Goal: Task Accomplishment & Management: Use online tool/utility

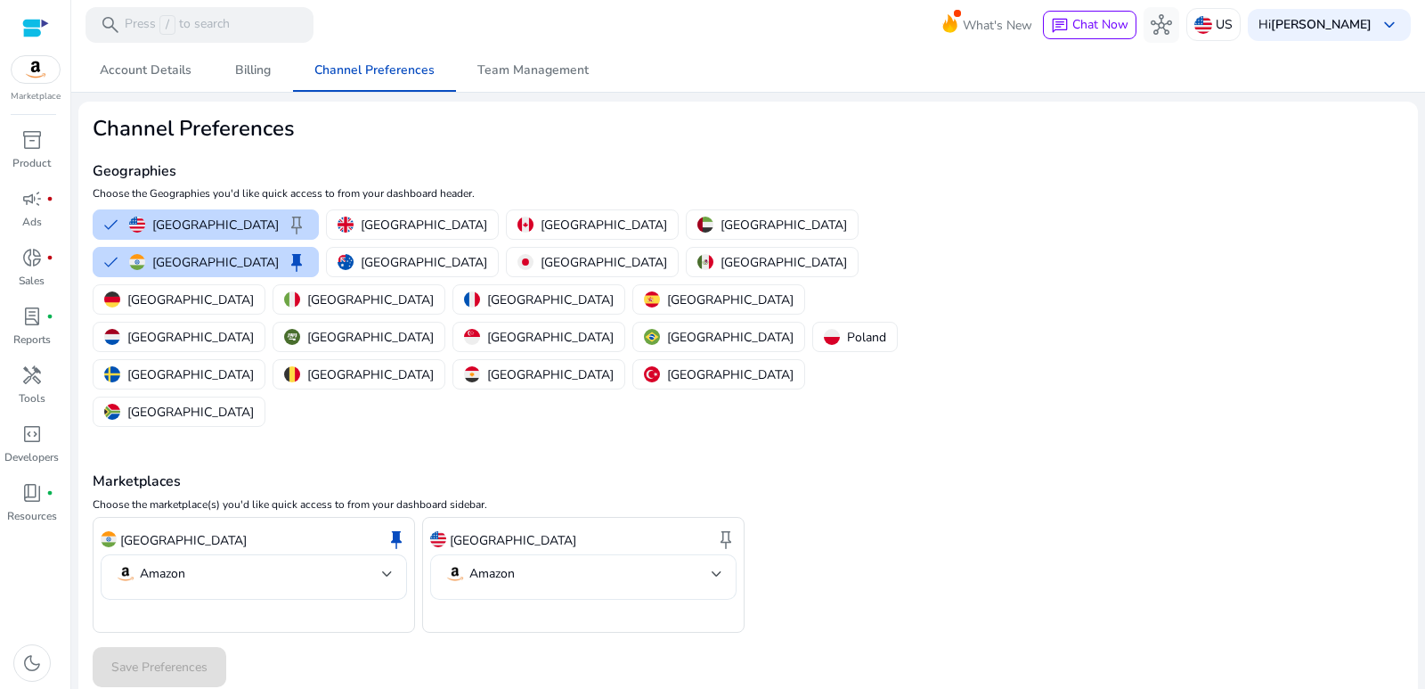
click at [709, 563] on mat-select-trigger "Amazon" at bounding box center [577, 573] width 267 height 21
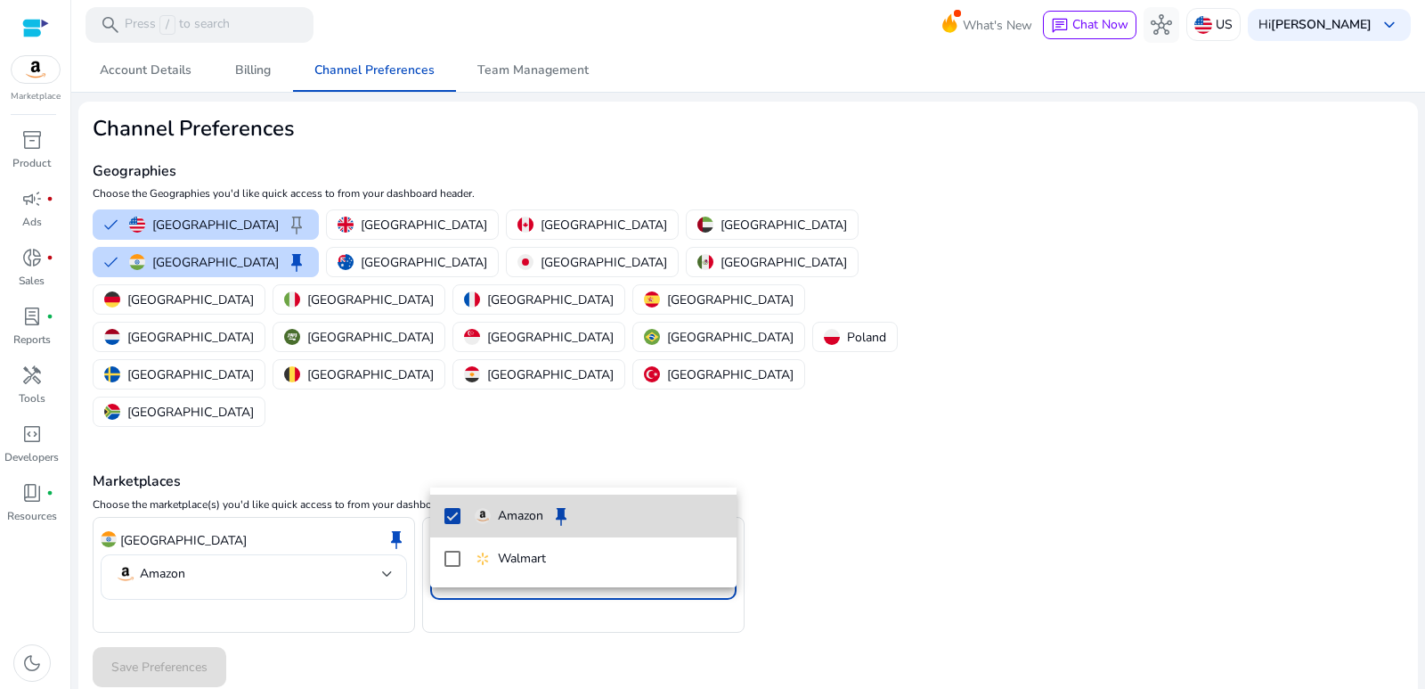
click at [459, 515] on mat-pseudo-checkbox at bounding box center [452, 516] width 16 height 16
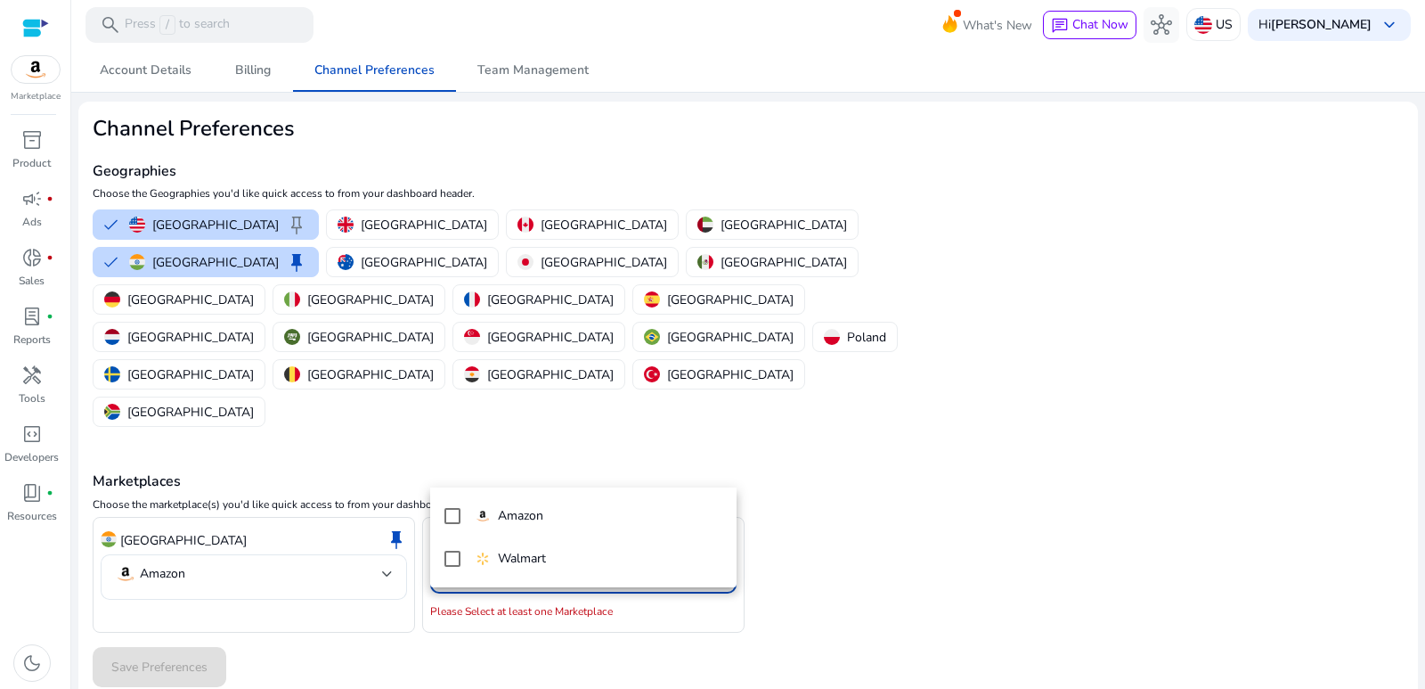
click at [551, 623] on div at bounding box center [712, 344] width 1425 height 689
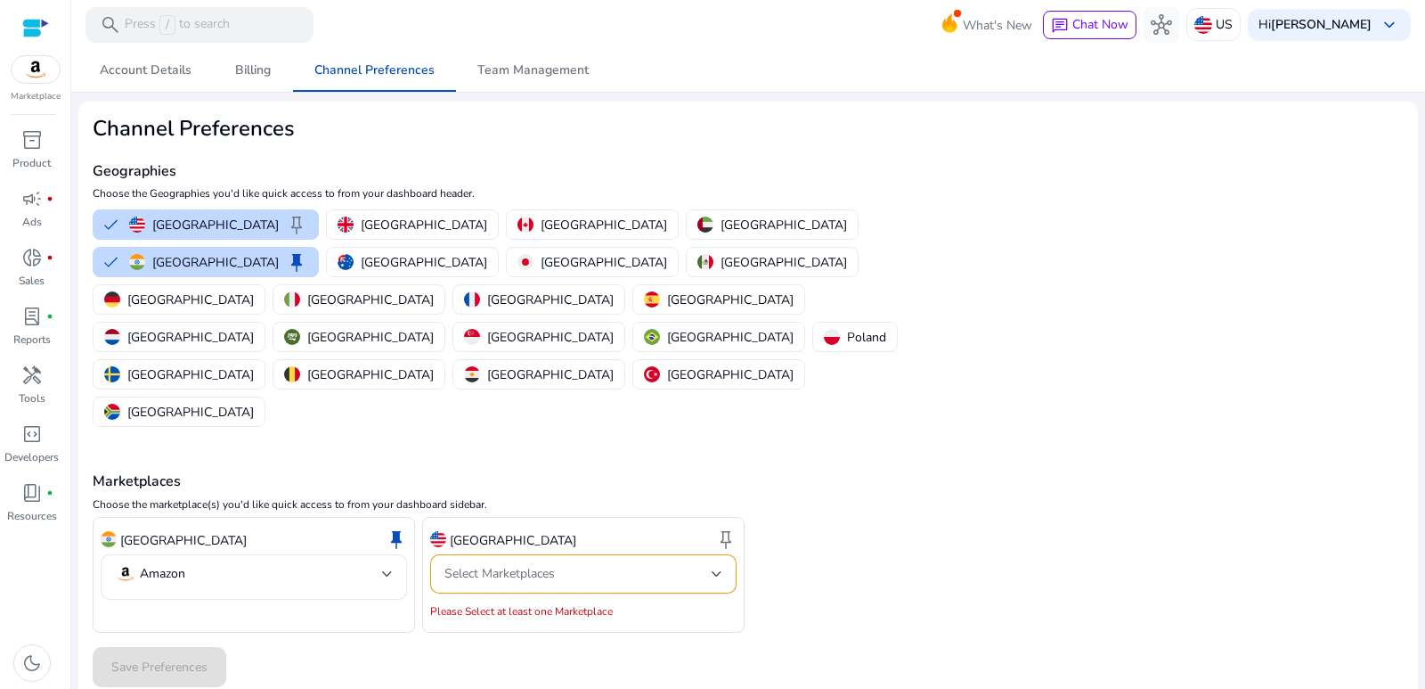
click at [548, 600] on div "We are getting things ready for you... Account Details Billing Channel Preferen…" at bounding box center [748, 369] width 1340 height 640
click at [566, 525] on div "United States keep" at bounding box center [583, 540] width 306 height 30
click at [34, 405] on p "Tools" at bounding box center [32, 398] width 27 height 16
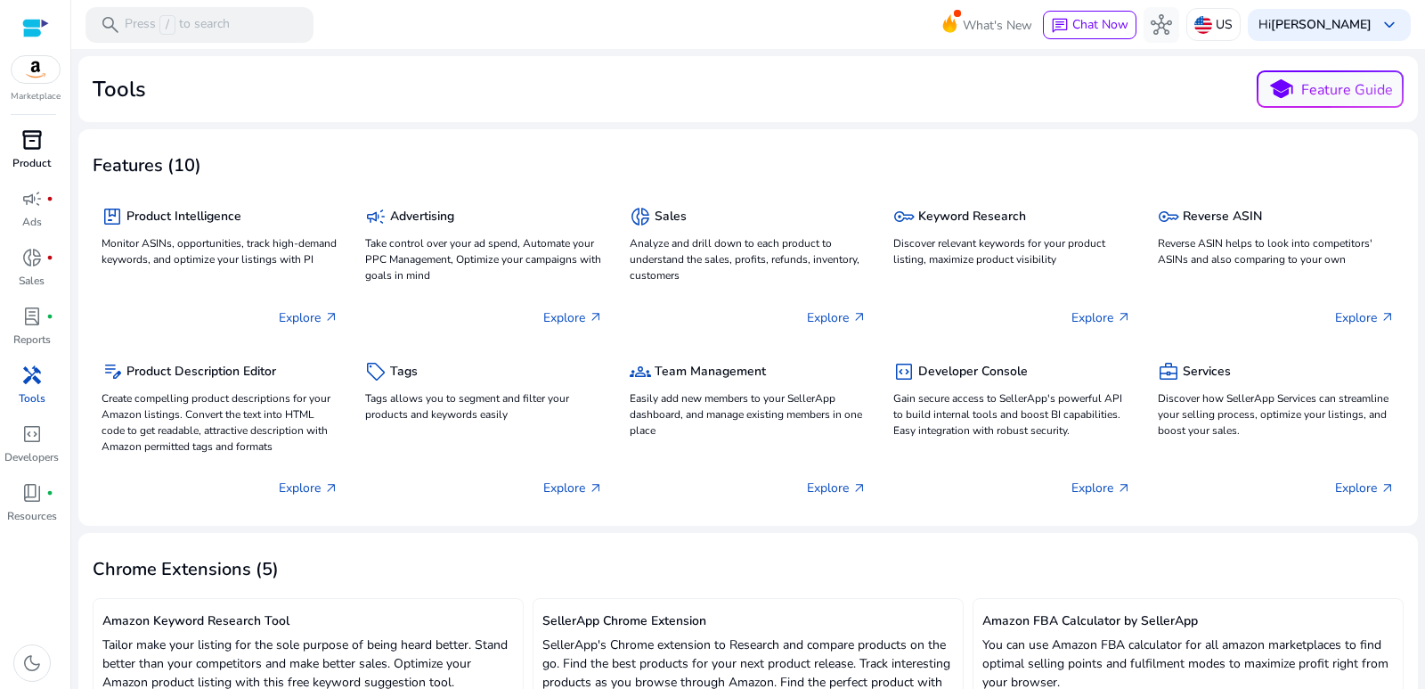
click at [29, 136] on span "inventory_2" at bounding box center [31, 139] width 21 height 21
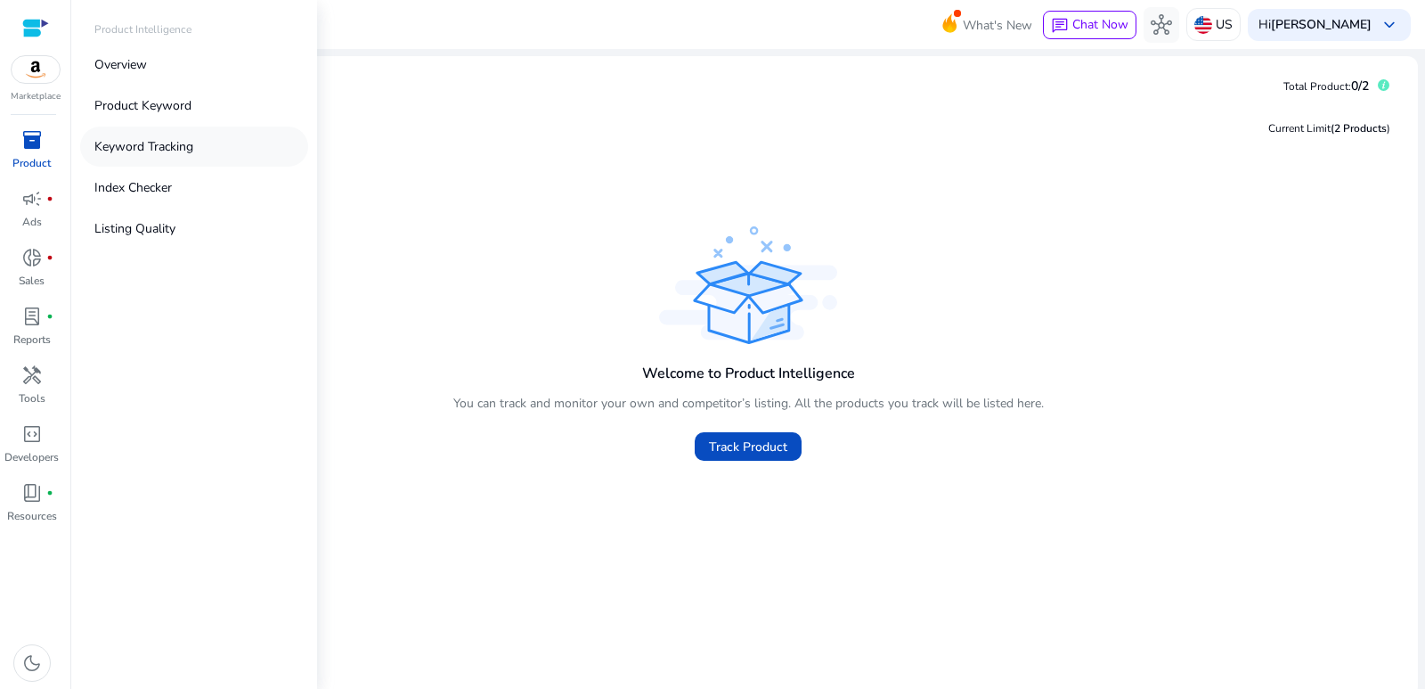
click at [162, 151] on p "Keyword Tracking" at bounding box center [143, 146] width 99 height 19
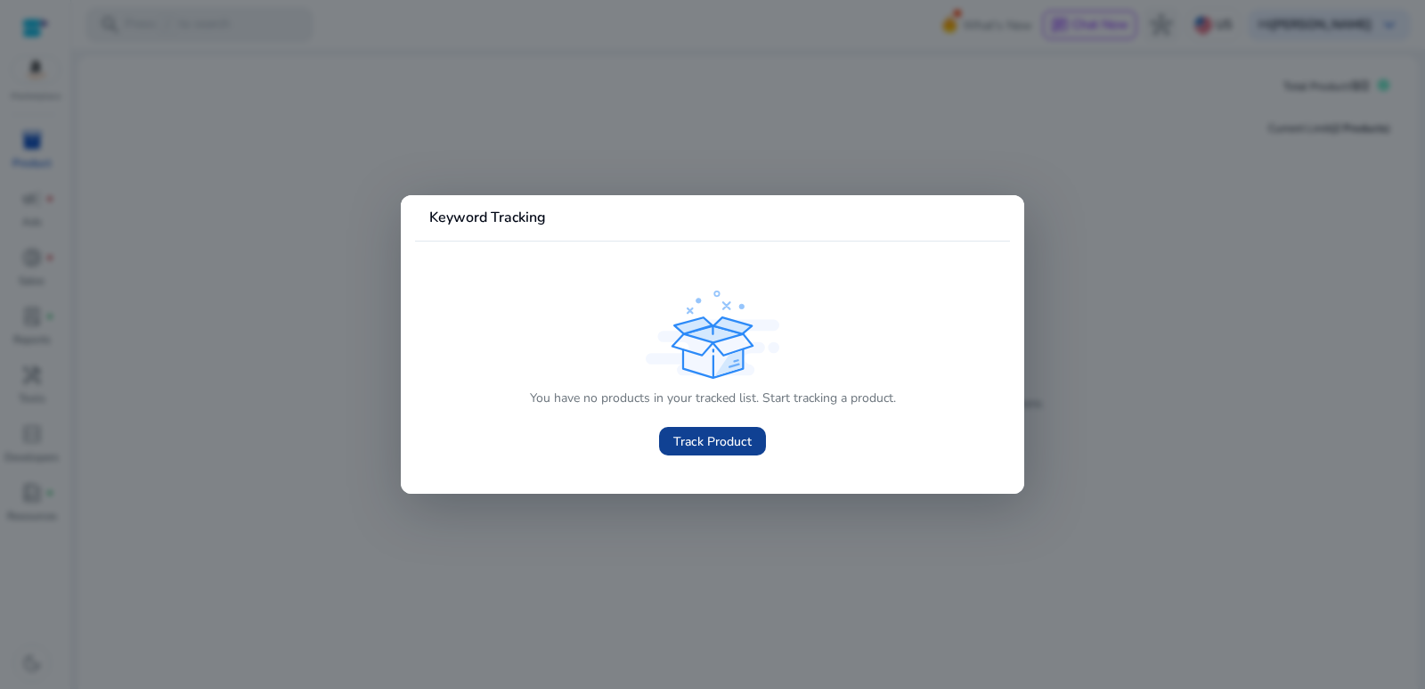
click at [721, 438] on span "Track Product" at bounding box center [712, 441] width 78 height 19
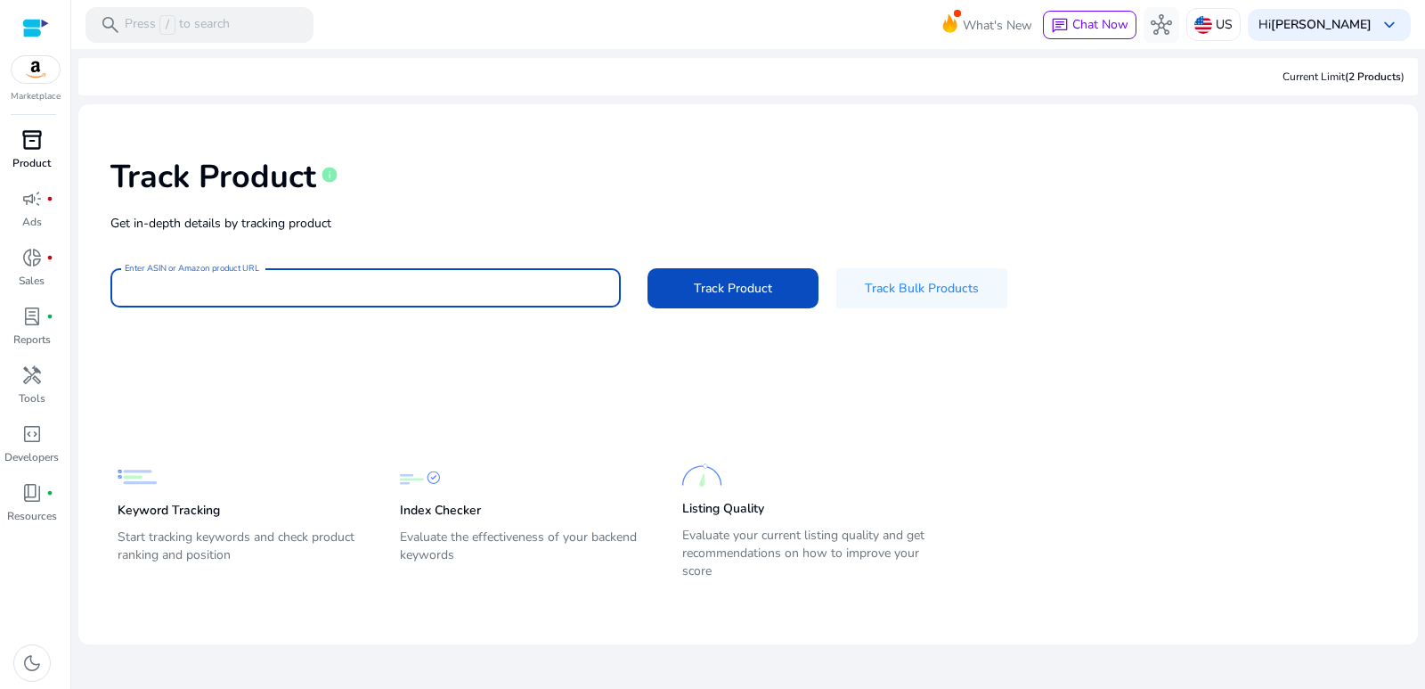
click at [273, 287] on input "Enter ASIN or Amazon product URL" at bounding box center [366, 288] width 482 height 20
paste input "**********"
type input "**********"
click at [759, 287] on span "Track Product" at bounding box center [733, 288] width 78 height 19
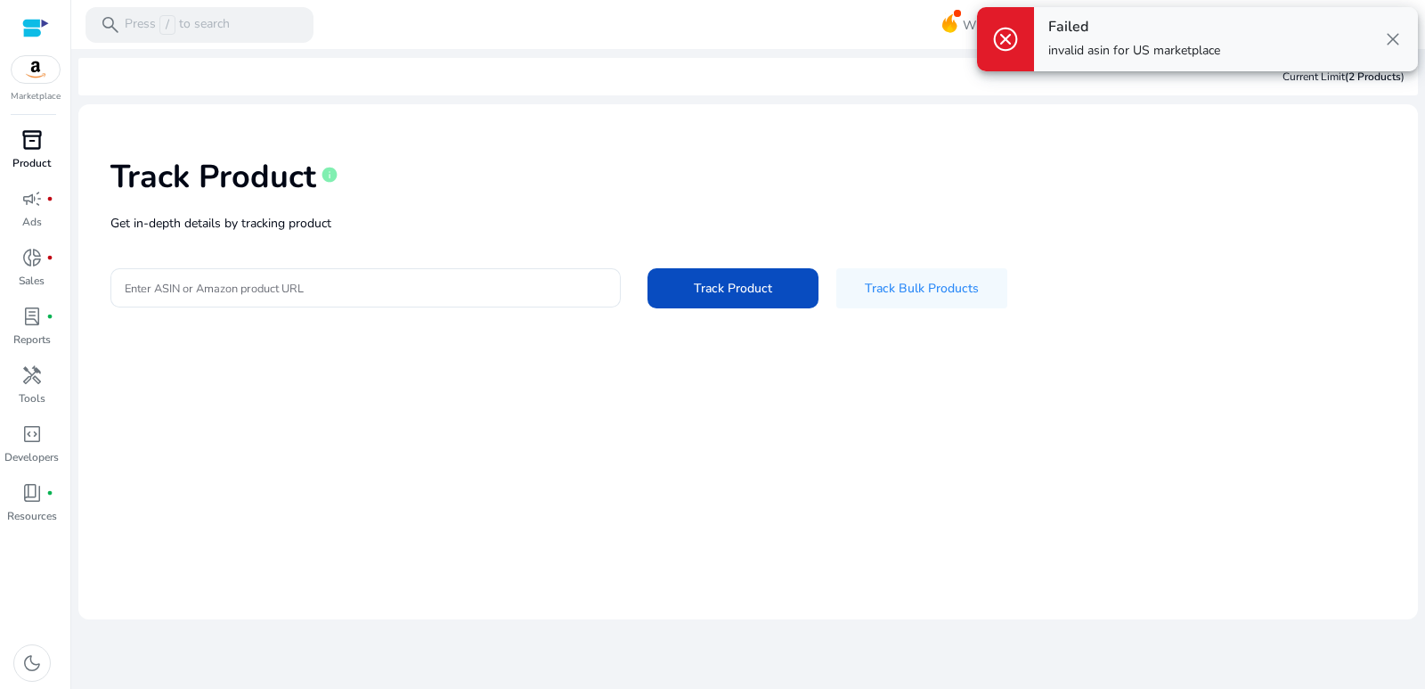
click at [1392, 37] on span "close" at bounding box center [1392, 39] width 21 height 21
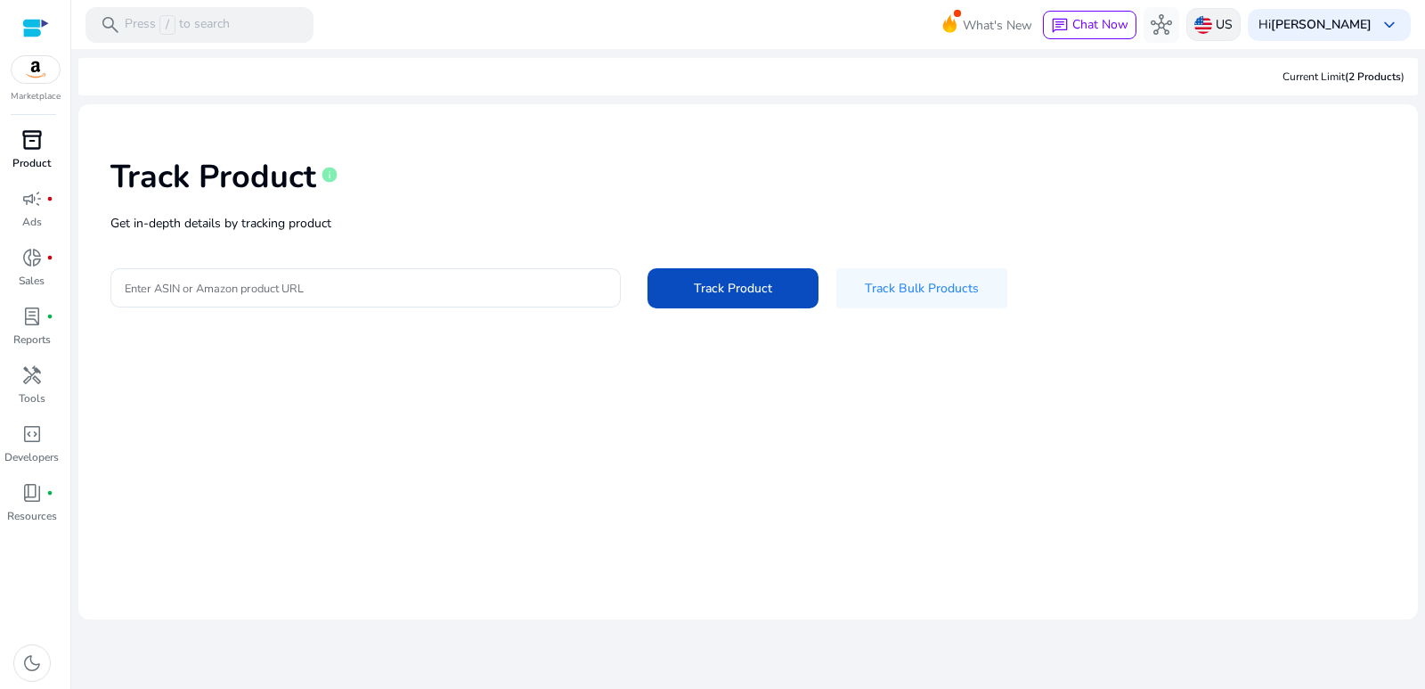
click at [1212, 25] on img at bounding box center [1203, 25] width 18 height 18
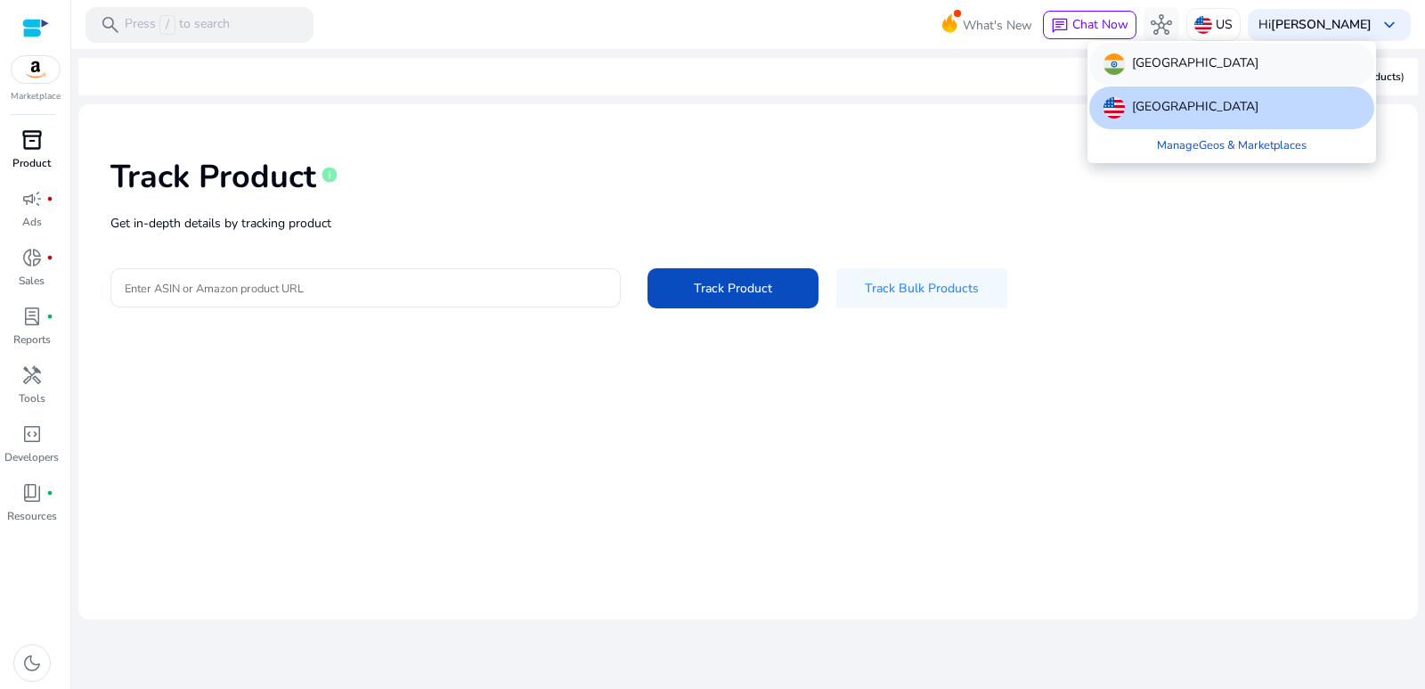
click at [1150, 54] on p "[GEOGRAPHIC_DATA]" at bounding box center [1195, 63] width 126 height 21
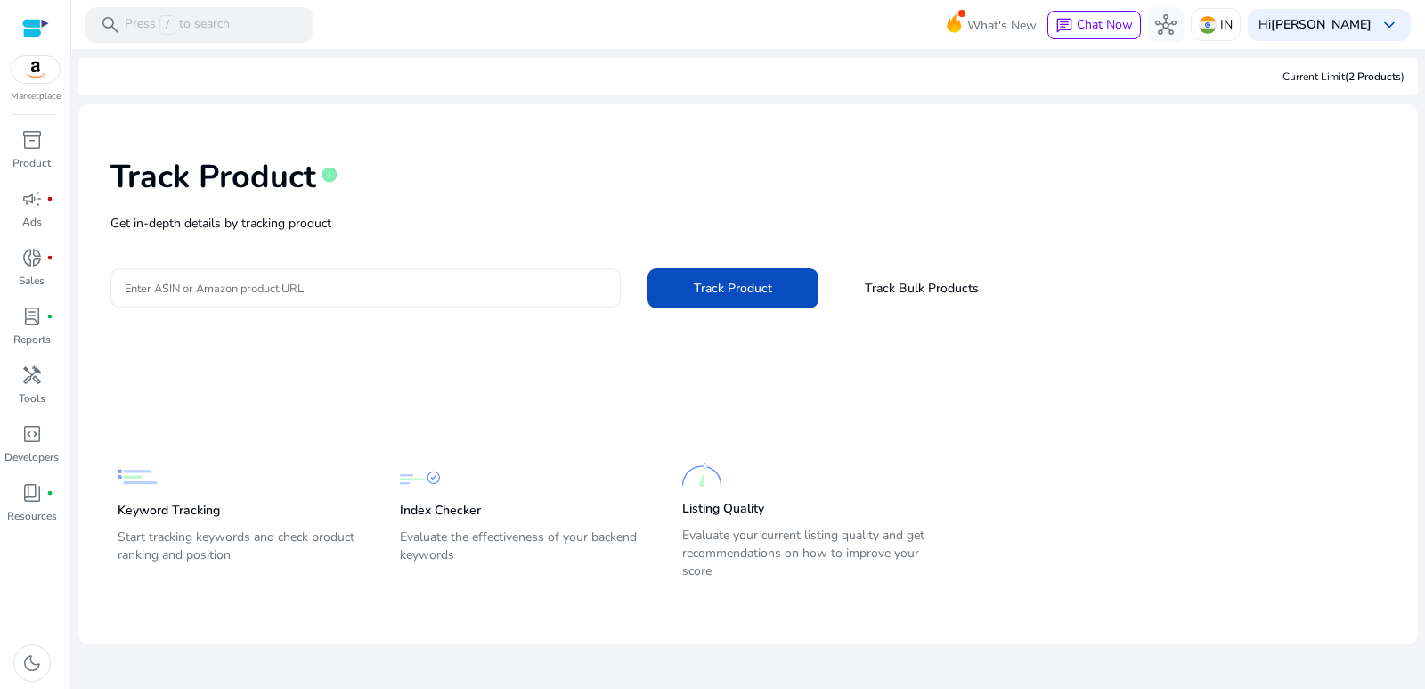
click at [335, 289] on input "Enter ASIN or Amazon product URL" at bounding box center [366, 288] width 482 height 20
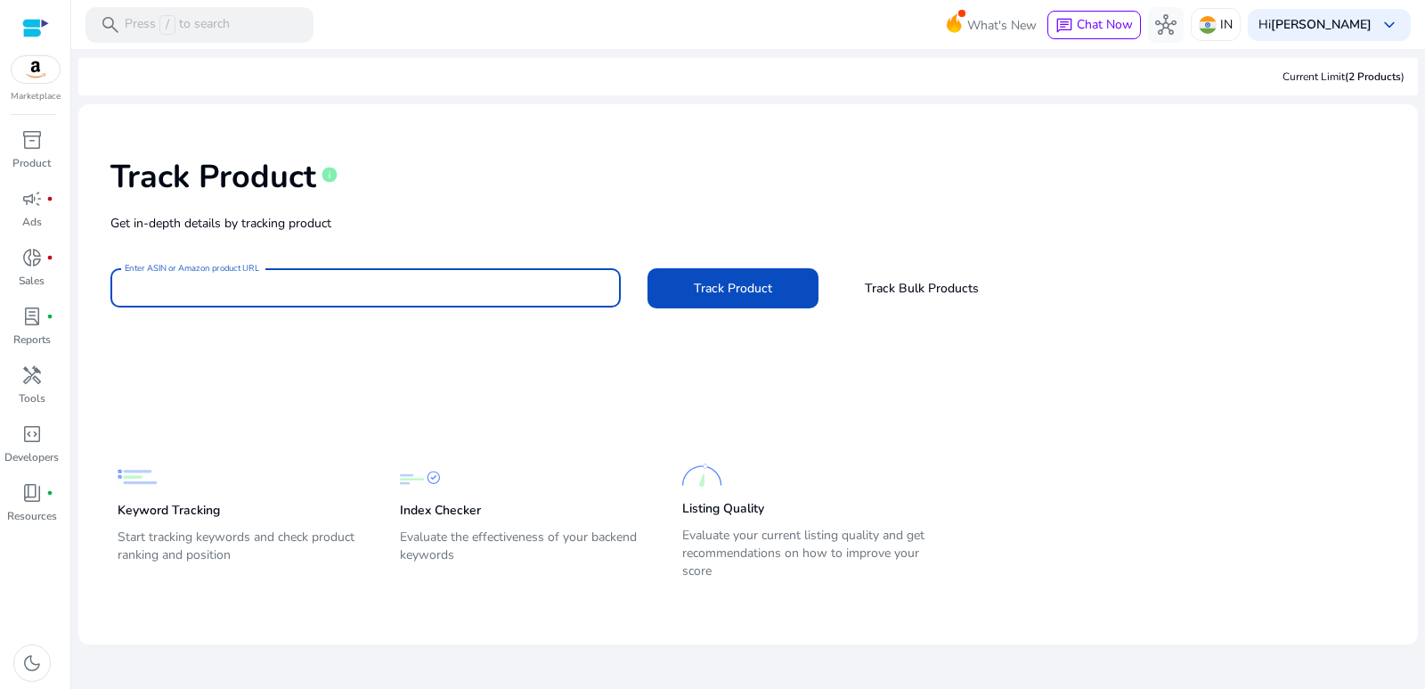
type input "**********"
click at [719, 303] on span at bounding box center [733, 287] width 171 height 43
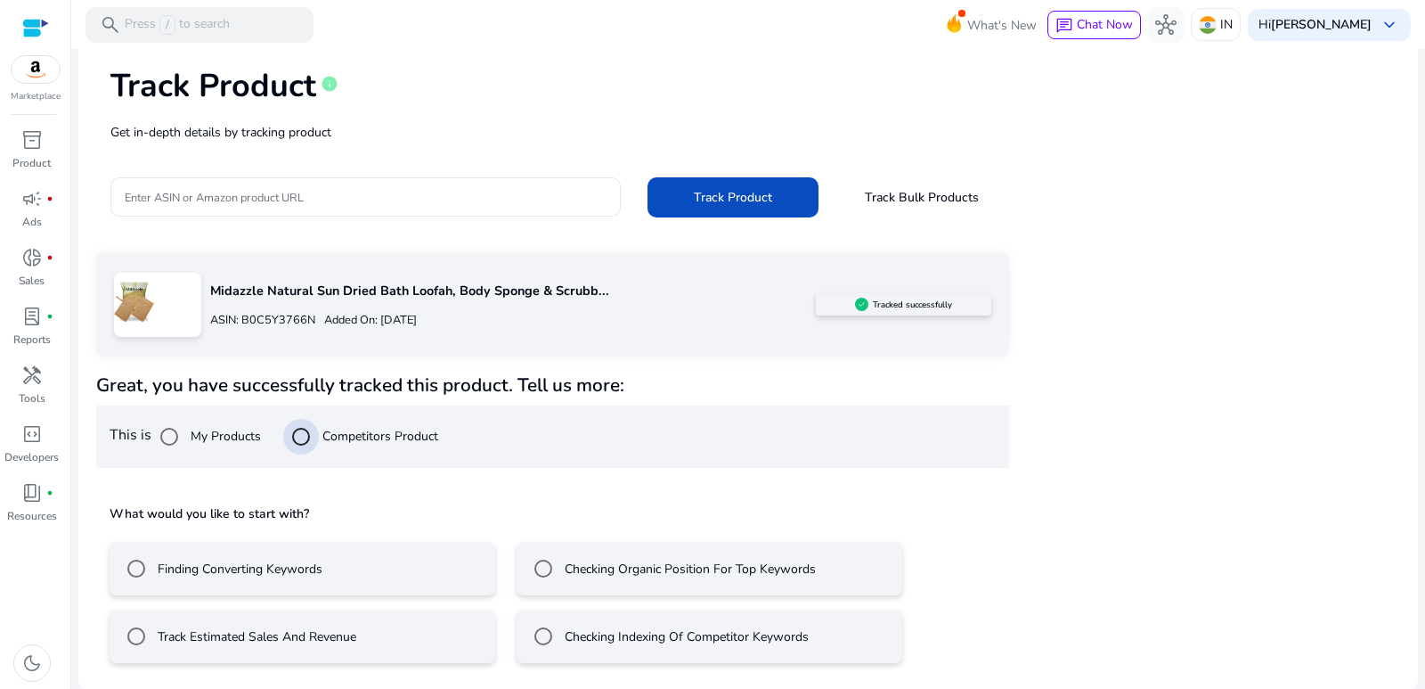
scroll to position [92, 0]
click at [287, 579] on div "Finding Converting Keywords" at bounding box center [220, 568] width 204 height 36
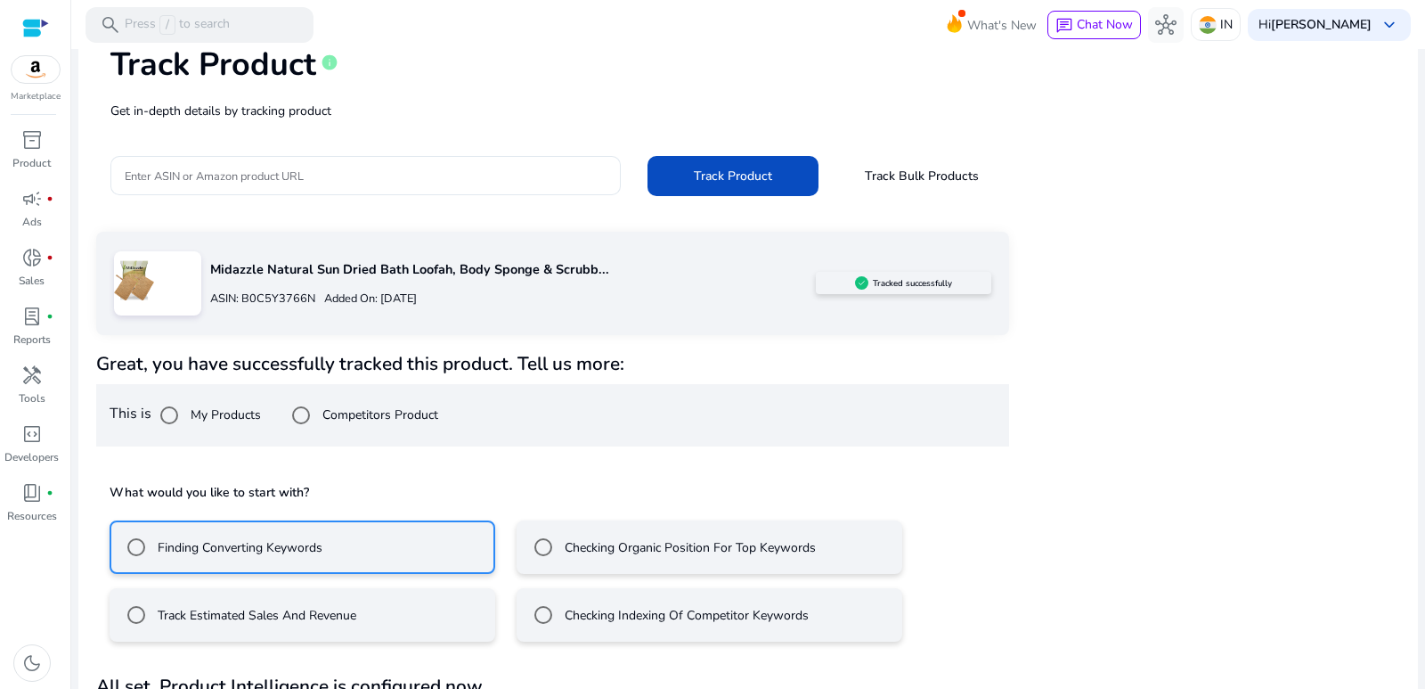
scroll to position [171, 0]
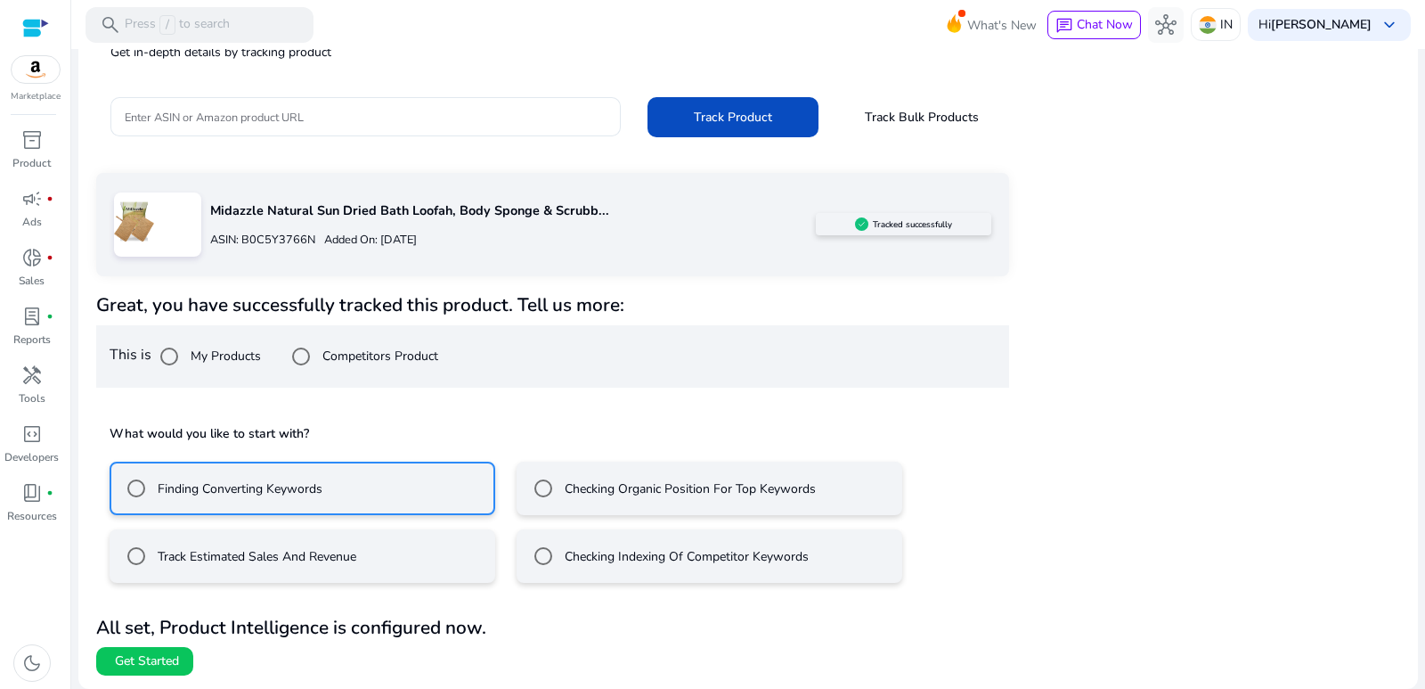
click at [636, 501] on div "Checking Organic Position For Top Keywords" at bounding box center [671, 488] width 290 height 36
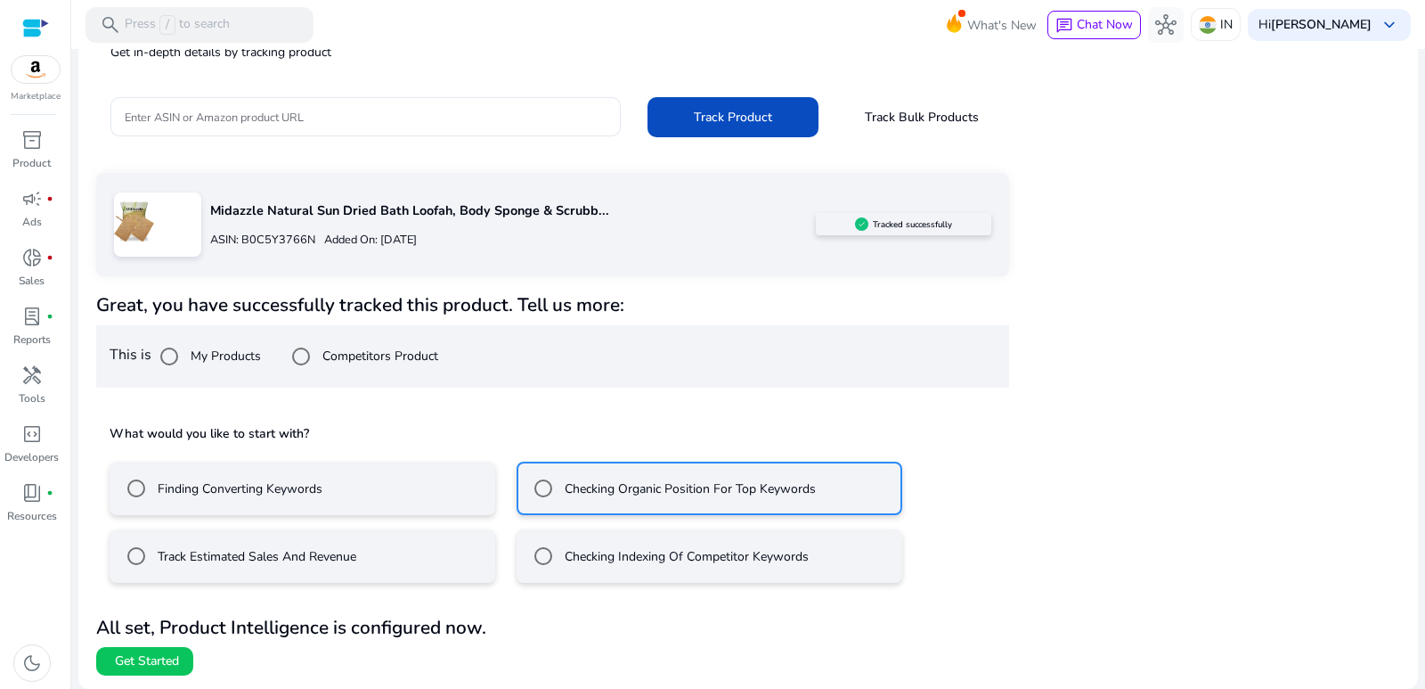
click at [311, 498] on div "Finding Converting Keywords" at bounding box center [220, 488] width 204 height 36
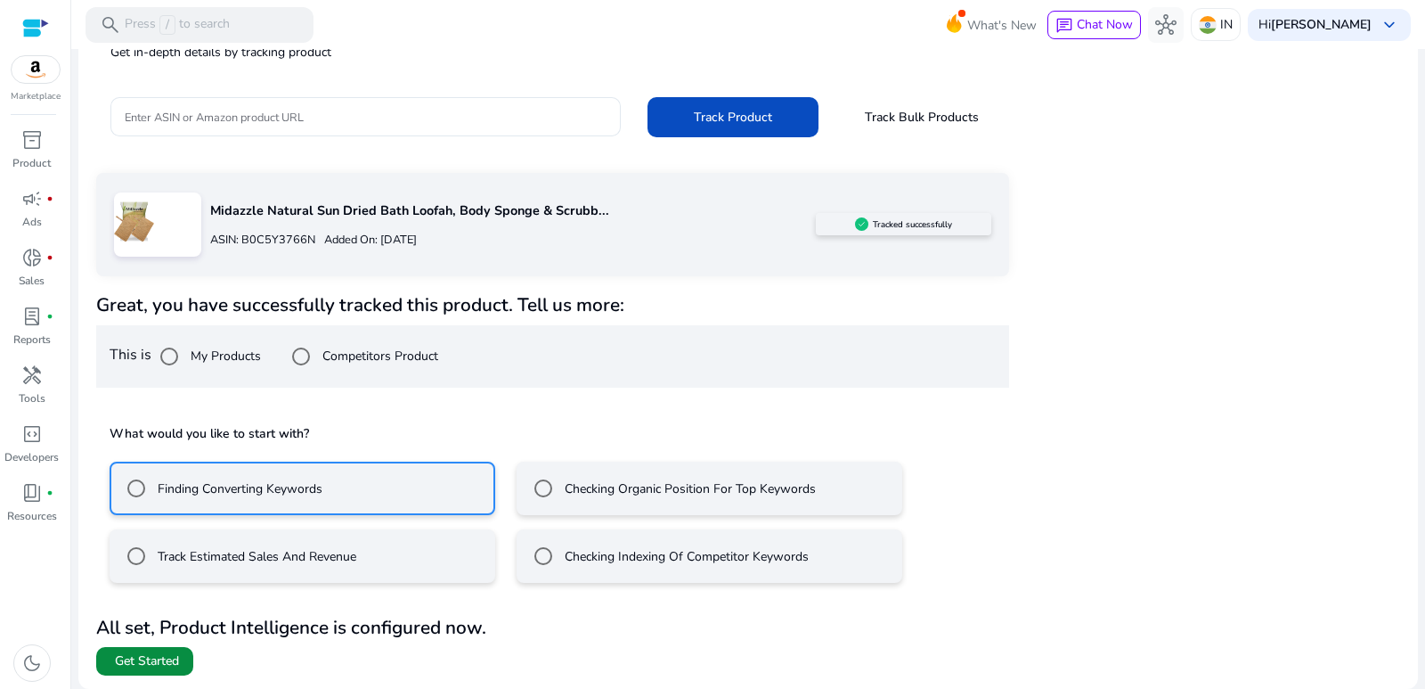
click at [171, 670] on span at bounding box center [144, 661] width 97 height 43
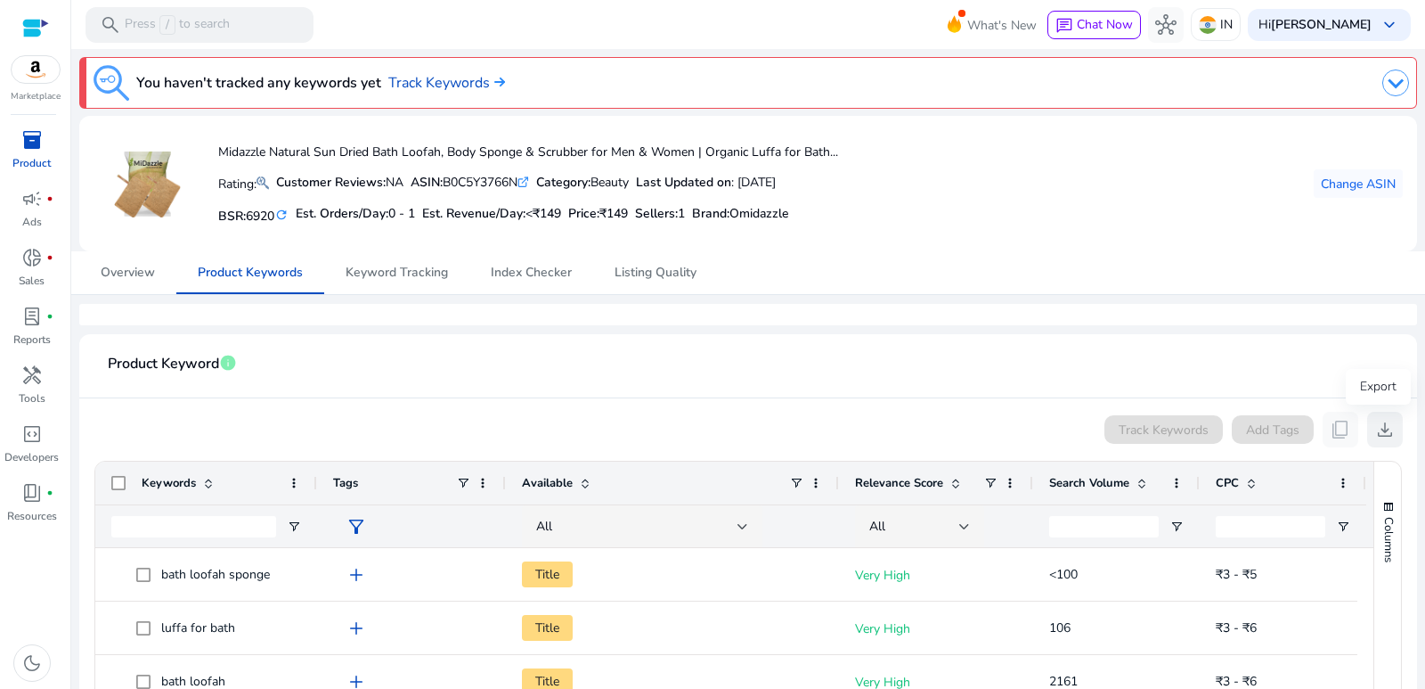
click at [1374, 427] on span "download" at bounding box center [1384, 429] width 21 height 21
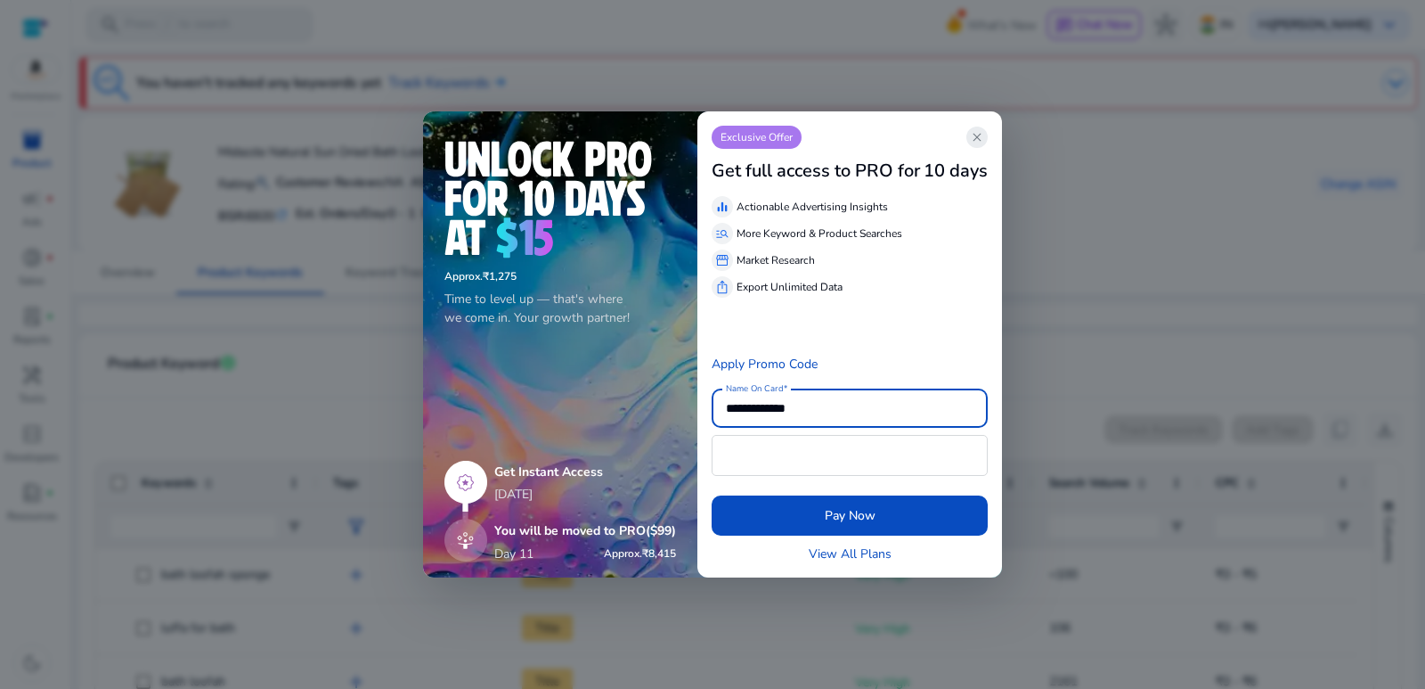
click at [984, 137] on span "close" at bounding box center [977, 137] width 14 height 14
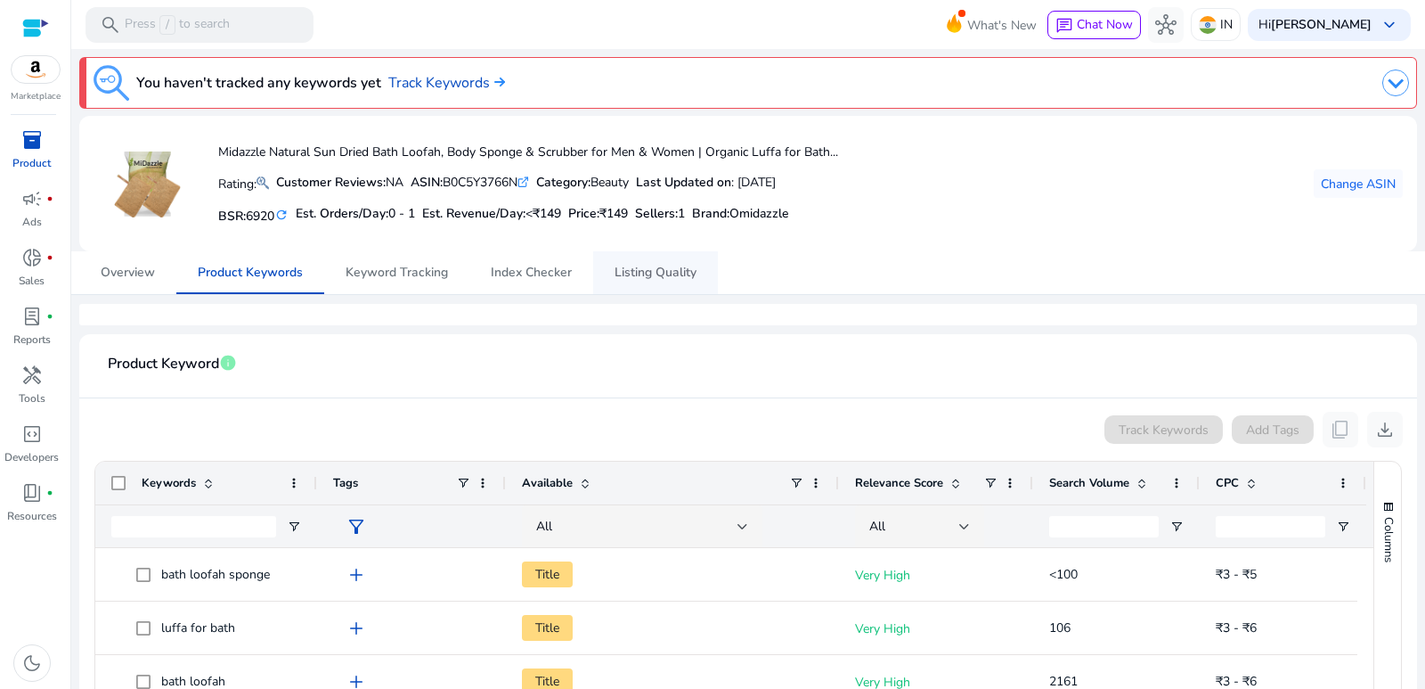
click at [674, 274] on span "Listing Quality" at bounding box center [656, 272] width 82 height 12
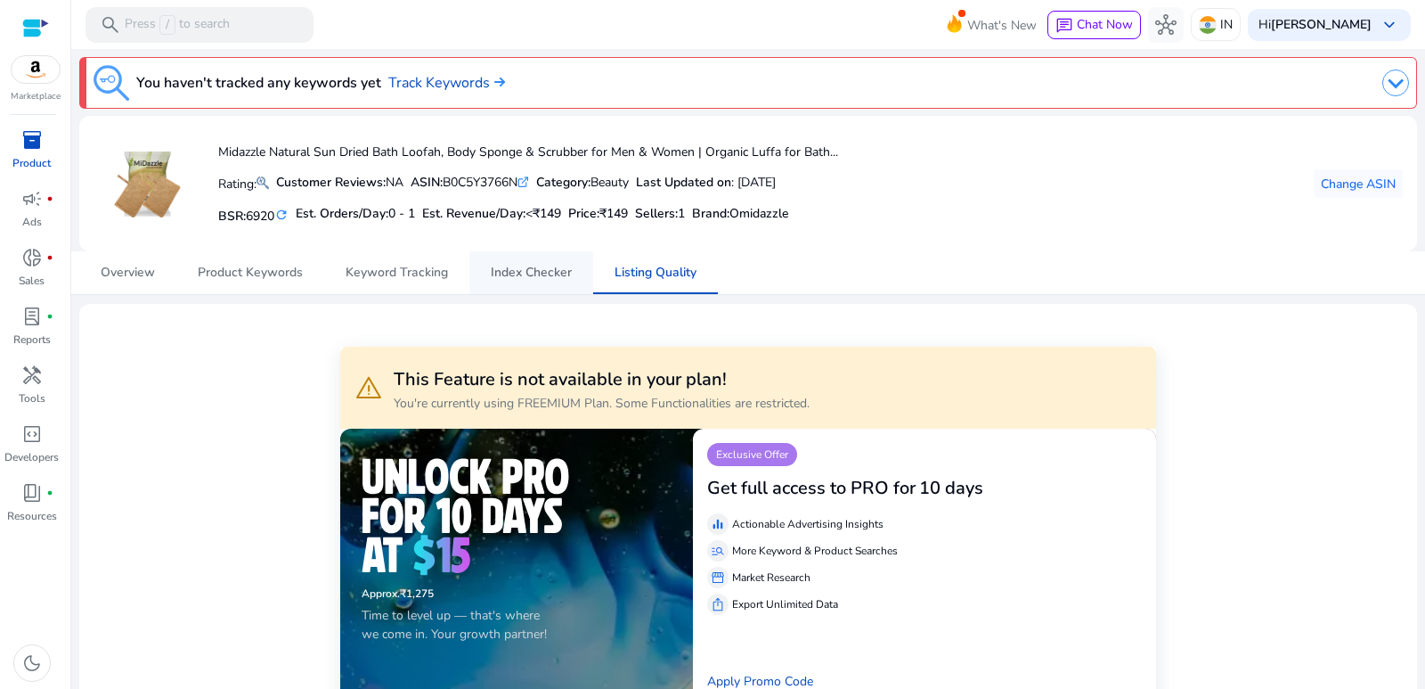
click at [547, 269] on span "Index Checker" at bounding box center [531, 272] width 81 height 12
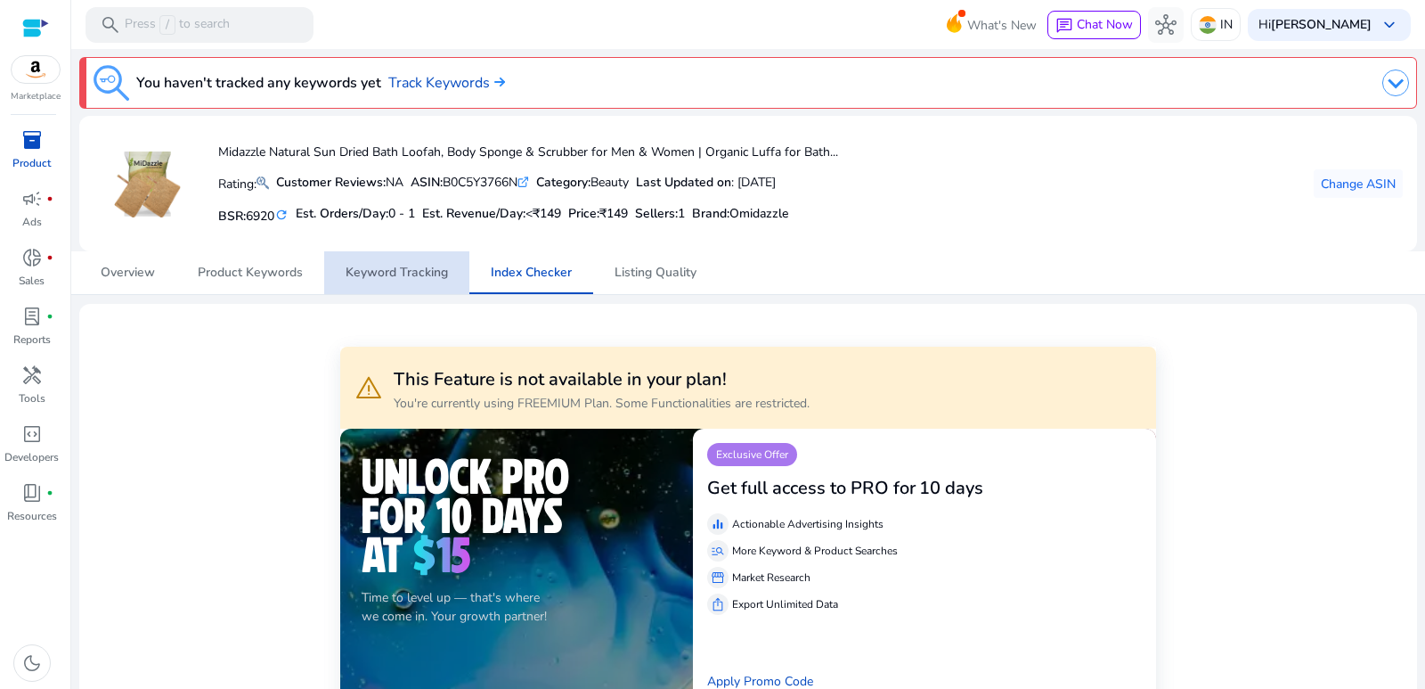
click at [387, 272] on span "Keyword Tracking" at bounding box center [397, 272] width 102 height 12
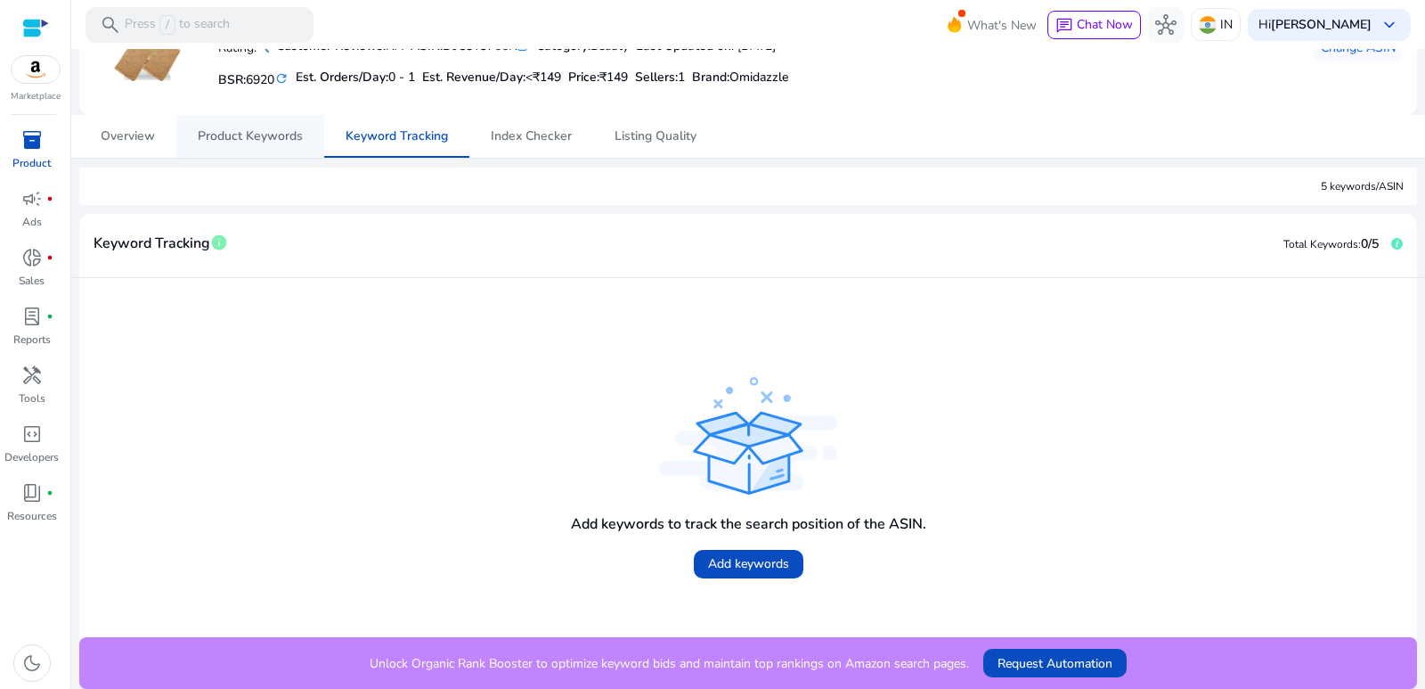
scroll to position [137, 0]
click at [246, 144] on span "Product Keywords" at bounding box center [250, 135] width 105 height 43
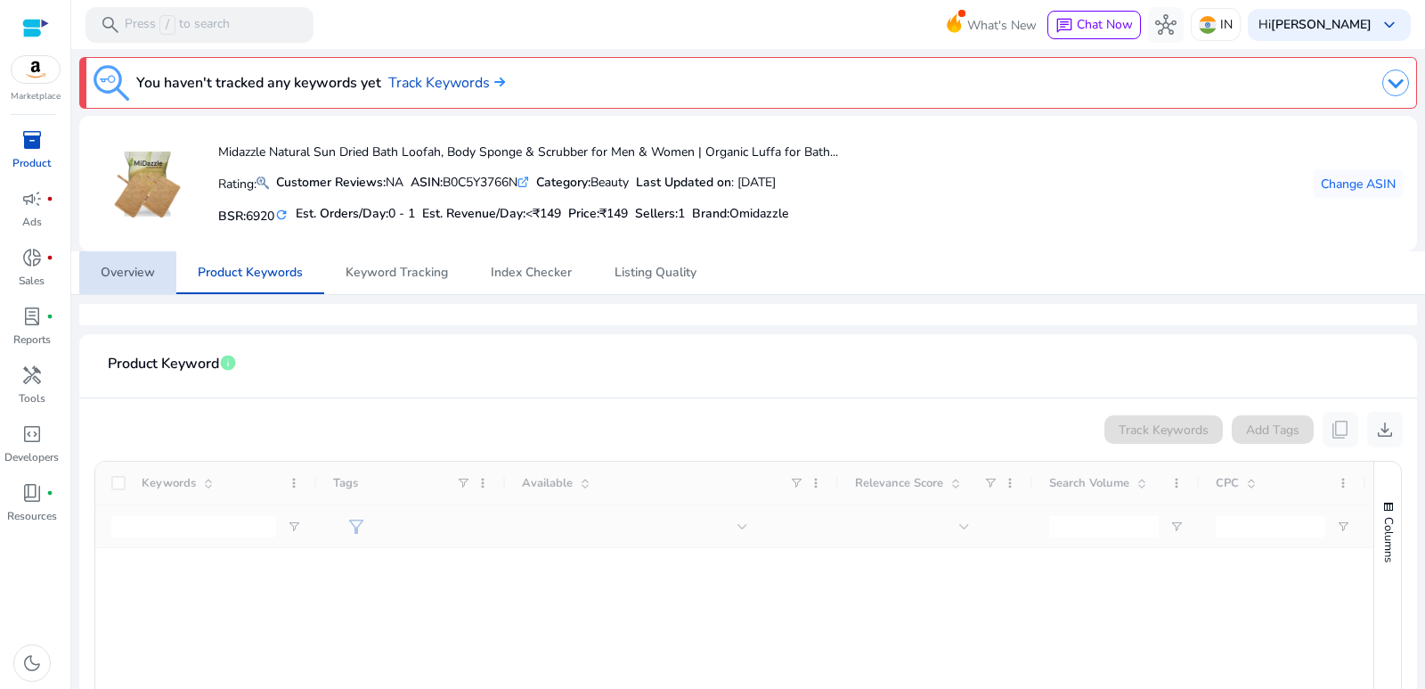
click at [145, 283] on span "Overview" at bounding box center [128, 272] width 54 height 43
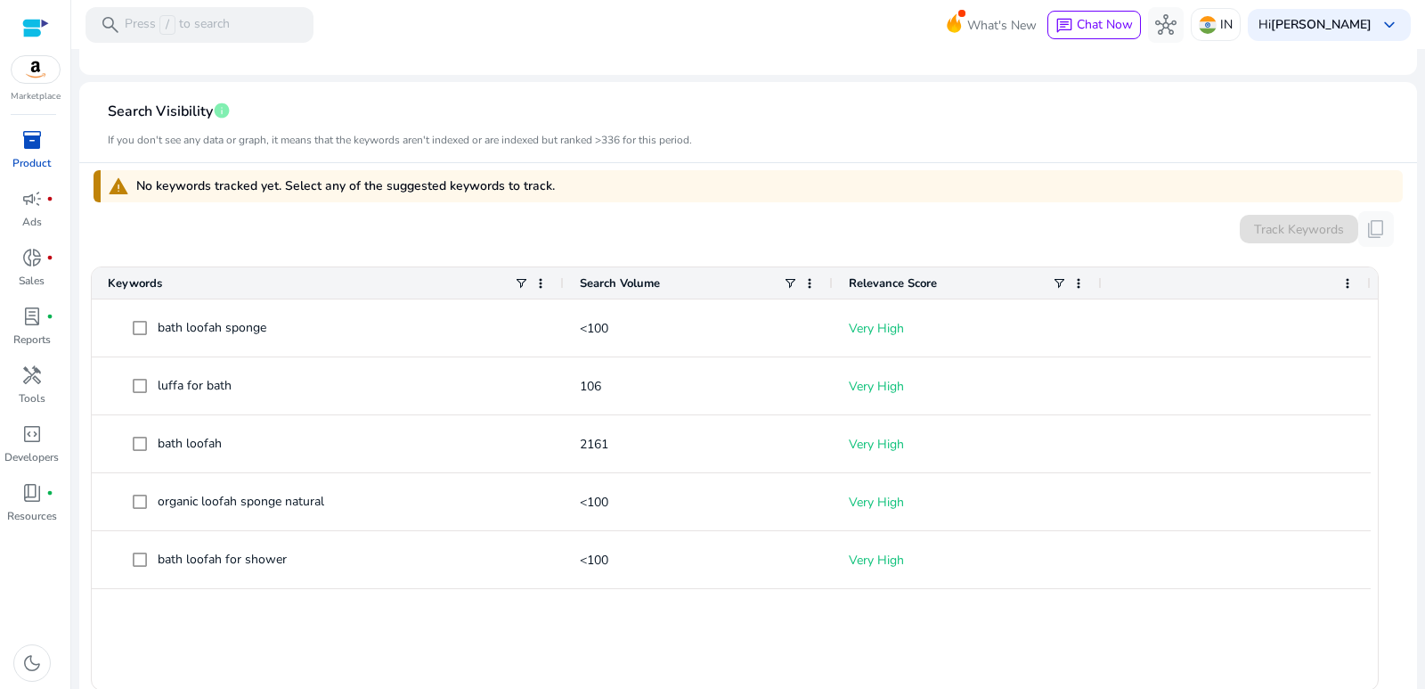
scroll to position [506, 0]
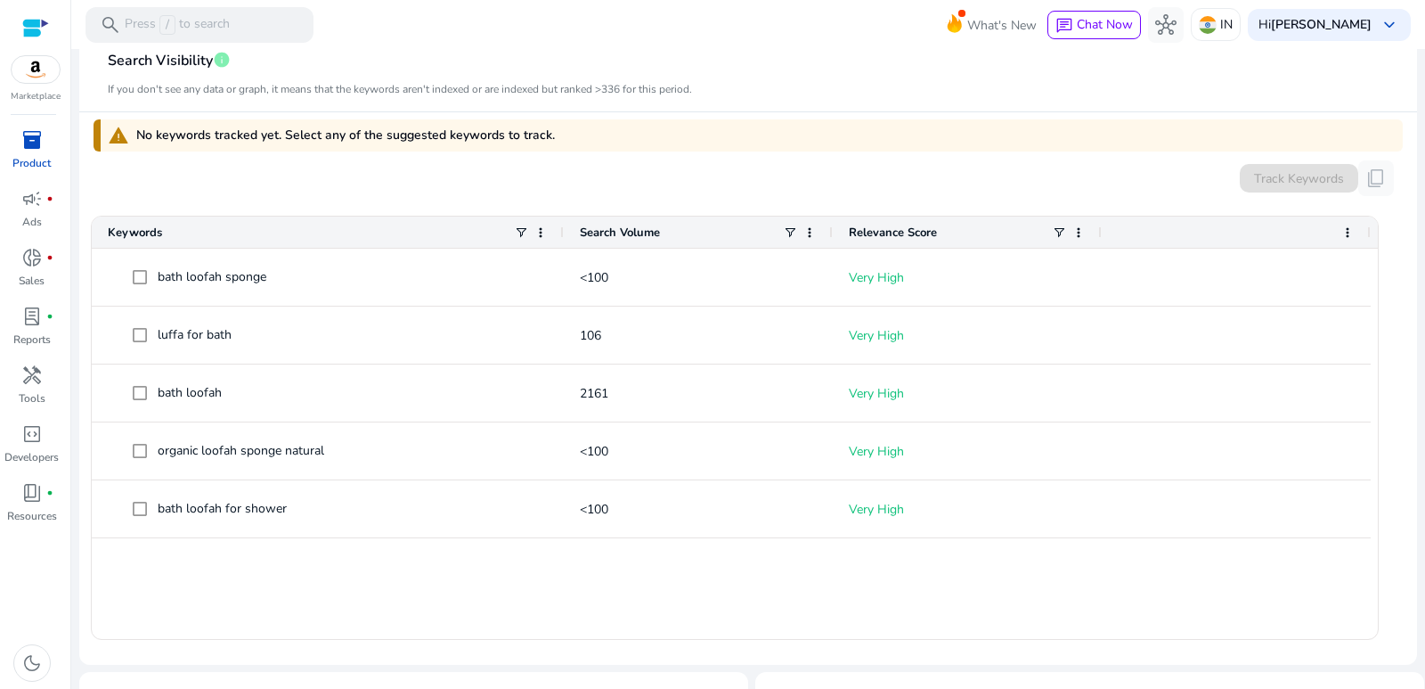
click at [1365, 180] on app-icon-holder "content_copy" at bounding box center [1376, 178] width 36 height 36
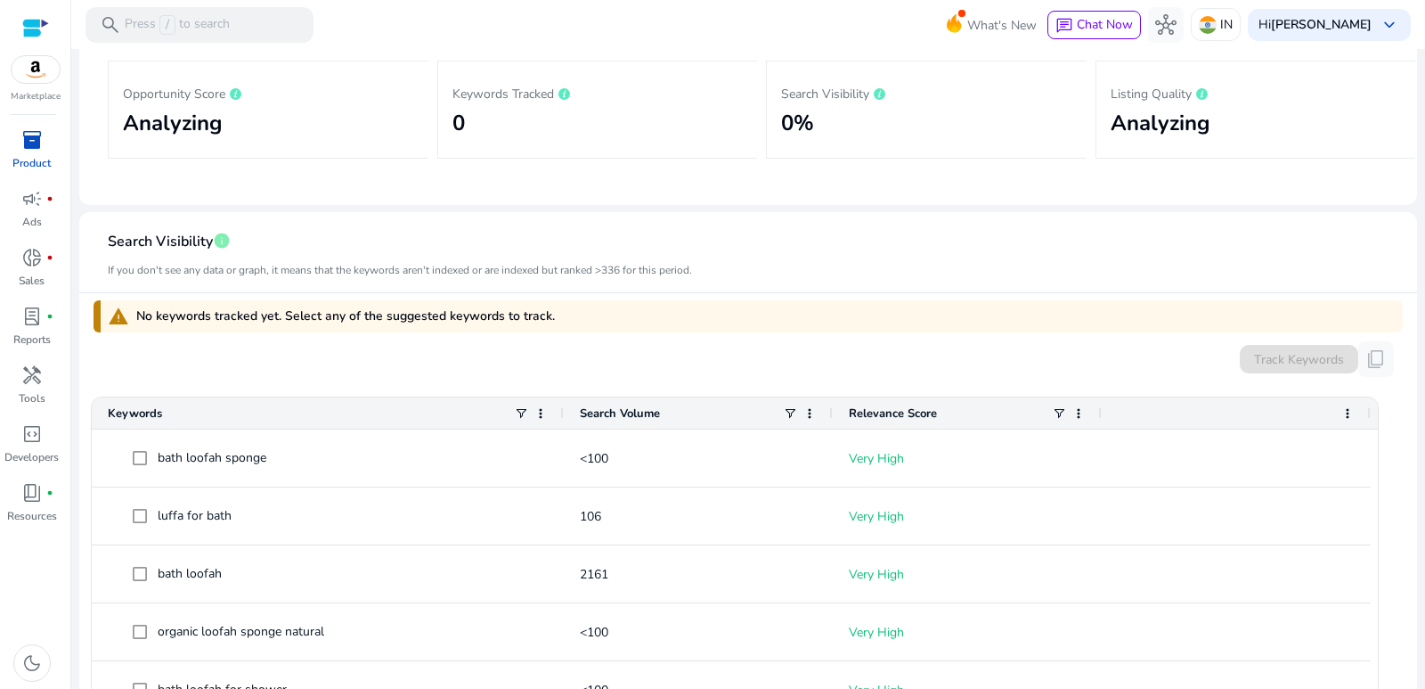
scroll to position [61, 0]
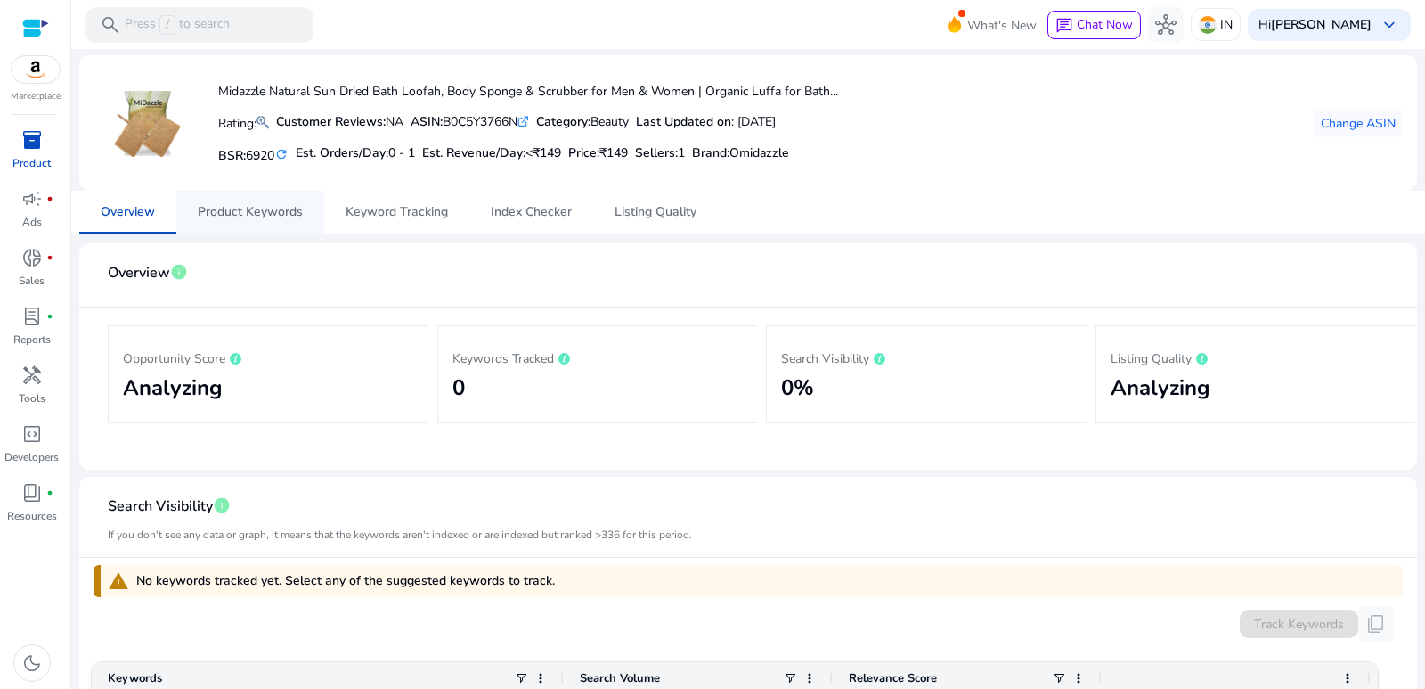
click at [243, 218] on span "Product Keywords" at bounding box center [250, 212] width 105 height 12
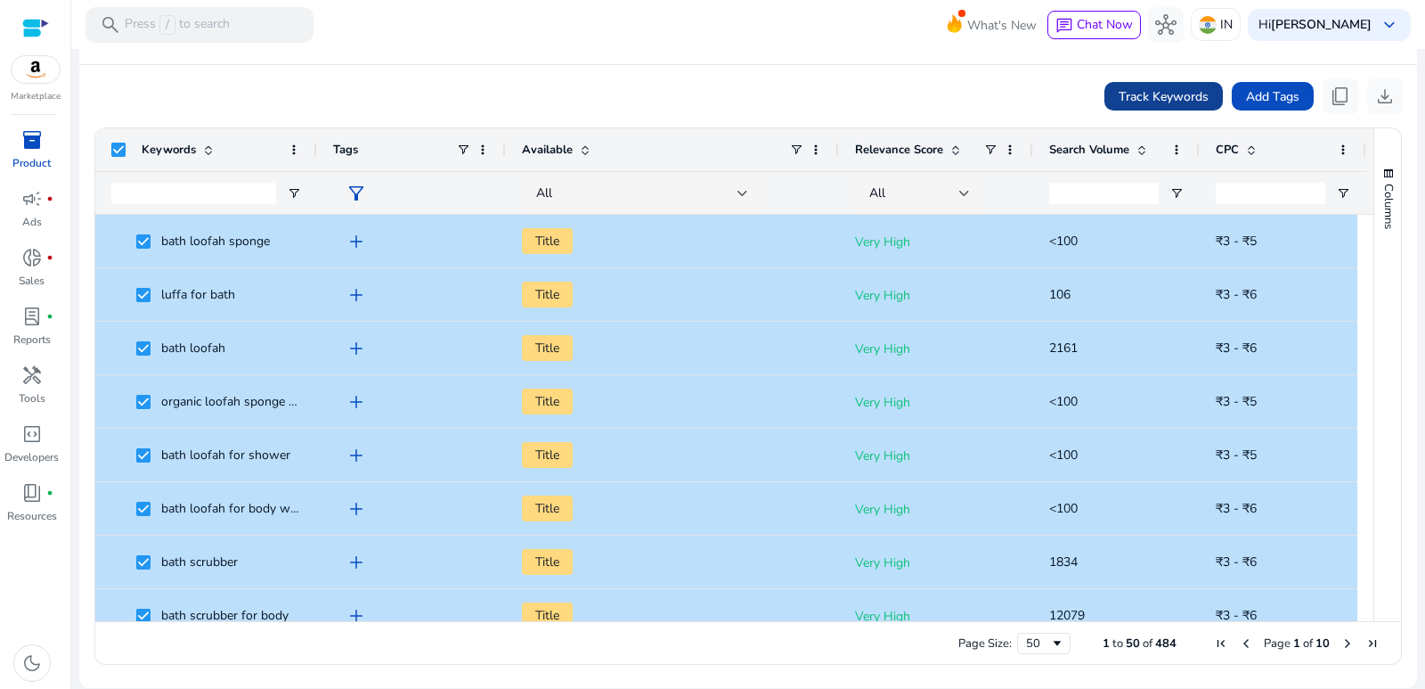
click at [1131, 102] on span "Track Keywords" at bounding box center [1164, 96] width 90 height 19
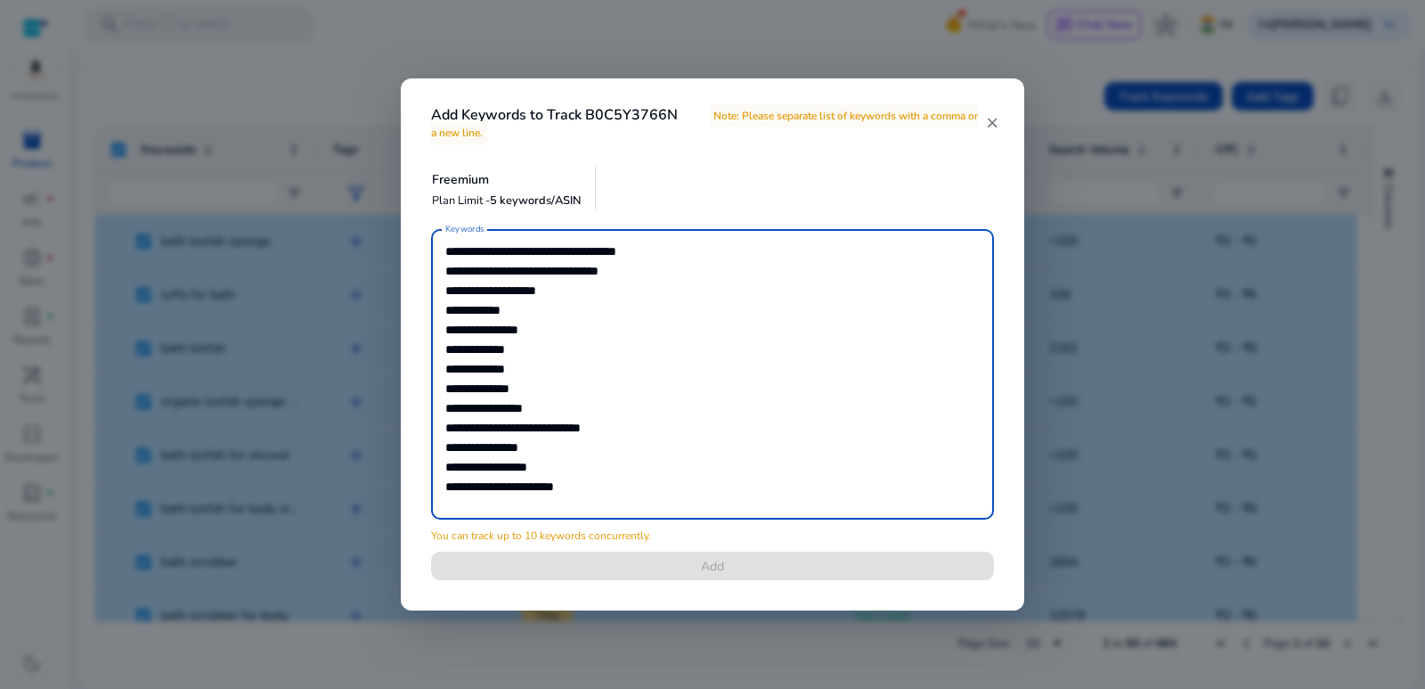
click at [721, 567] on div "Keywords You can track up to 10 keywords concurrently. Add" at bounding box center [713, 415] width 606 height 372
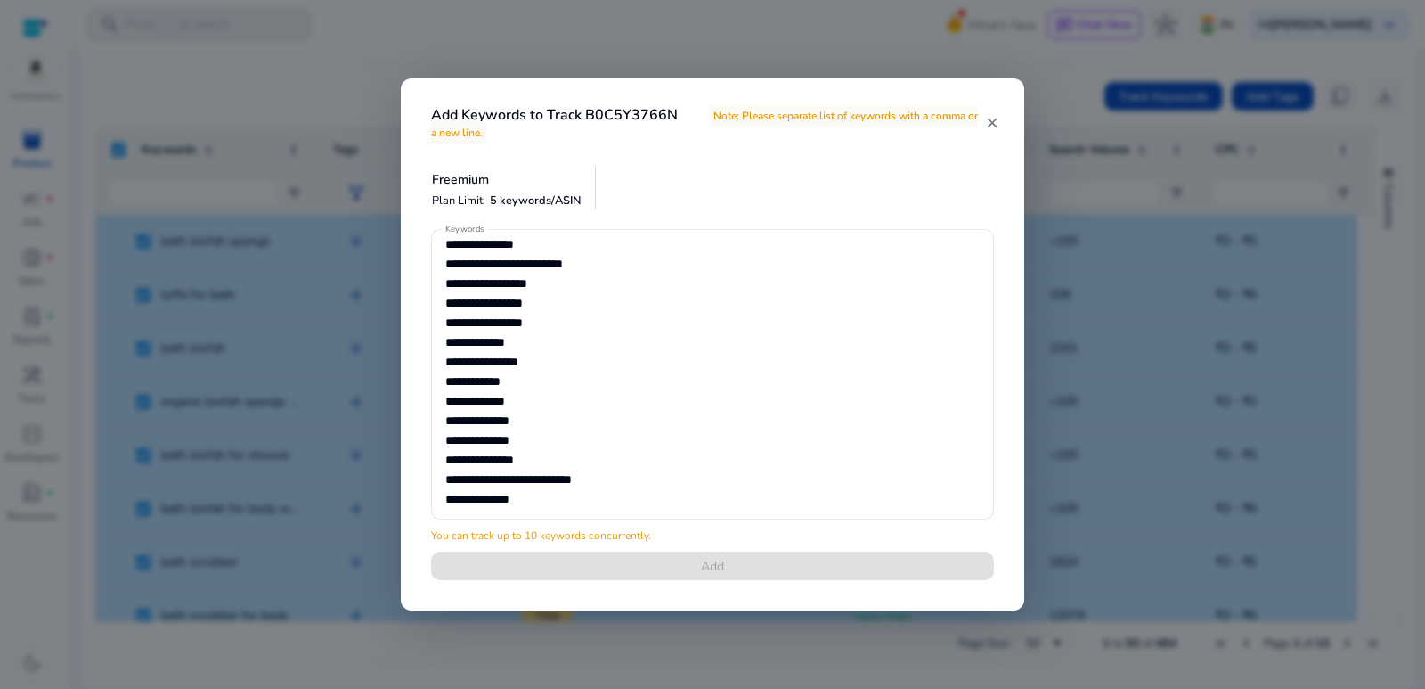
click at [989, 118] on mat-icon "close" at bounding box center [992, 123] width 14 height 16
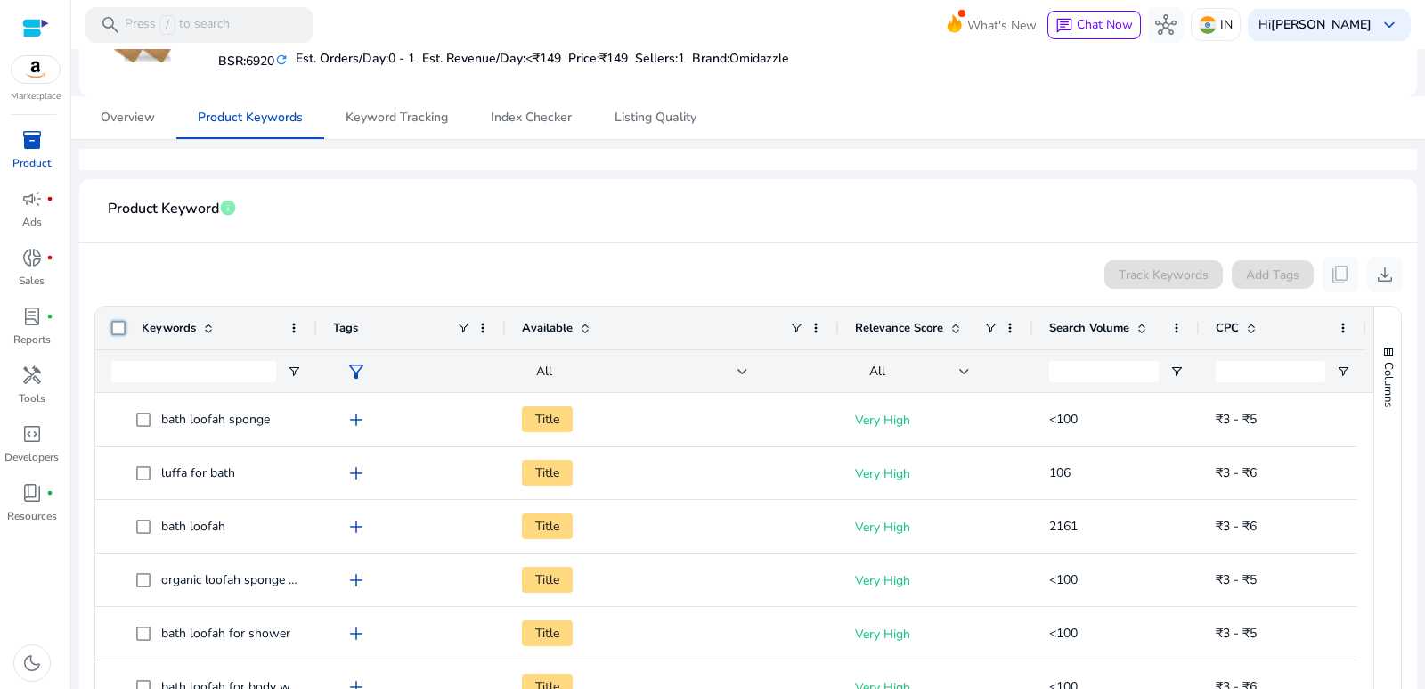
scroll to position [66, 0]
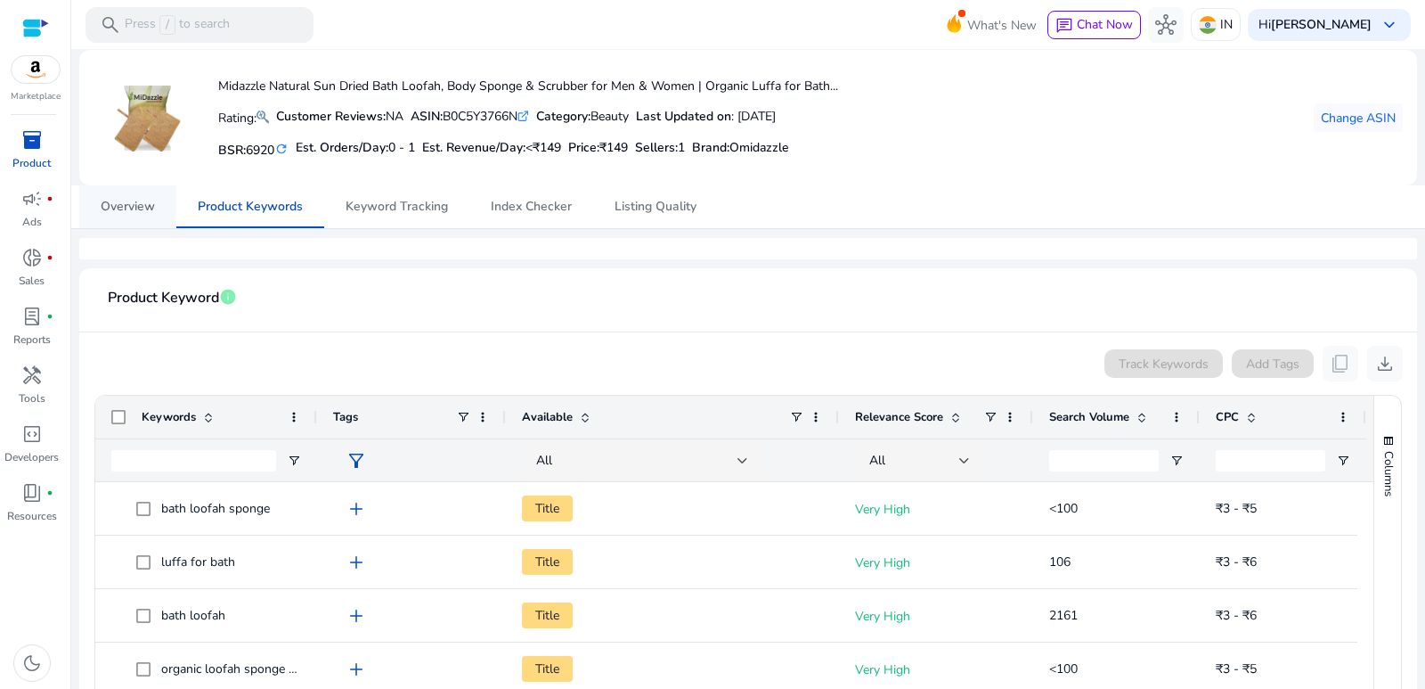
click at [146, 208] on span "Overview" at bounding box center [128, 206] width 54 height 12
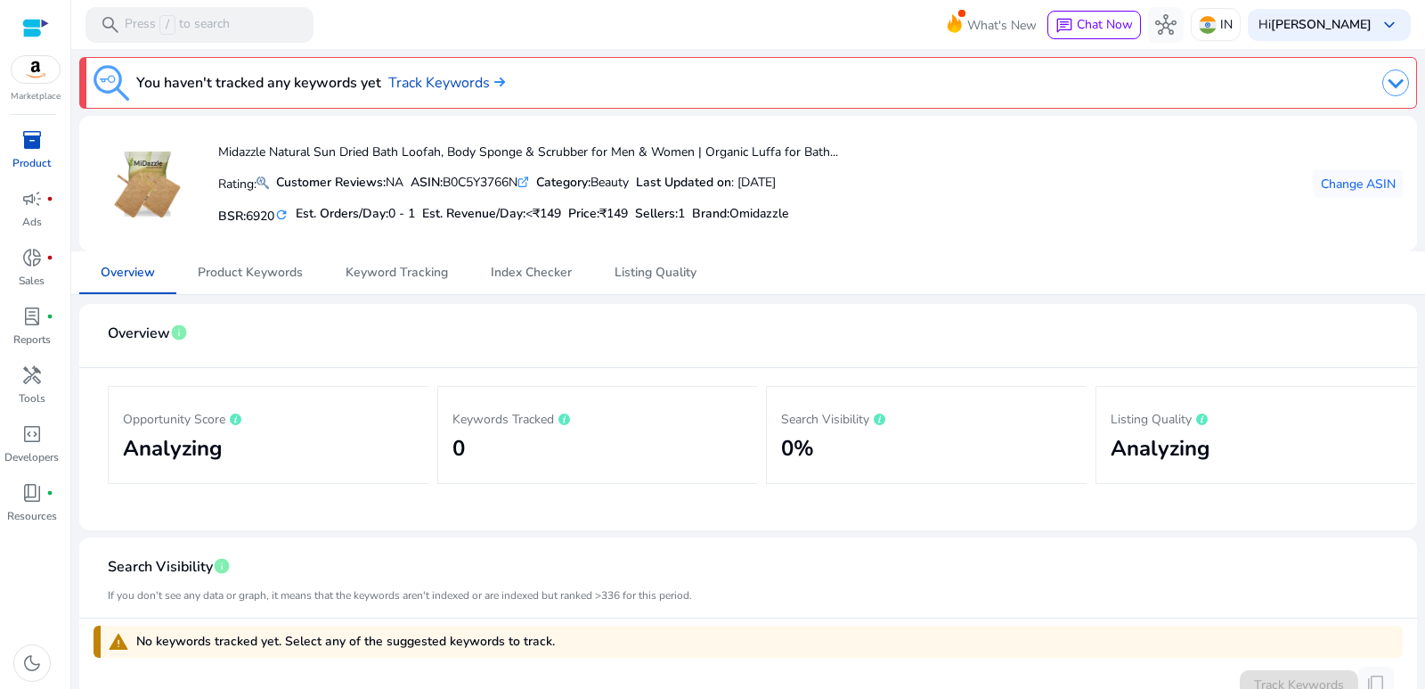
click at [1388, 93] on img at bounding box center [1395, 82] width 27 height 27
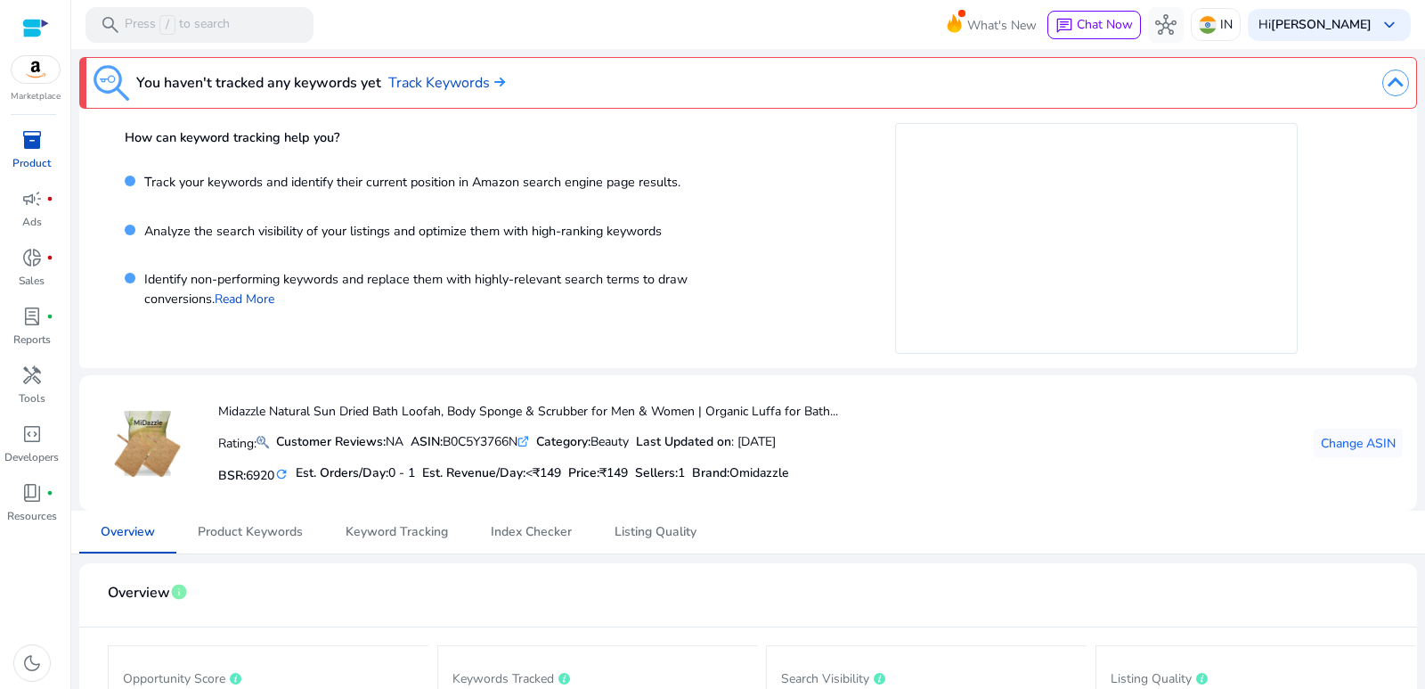
click at [1388, 93] on img at bounding box center [1395, 82] width 27 height 27
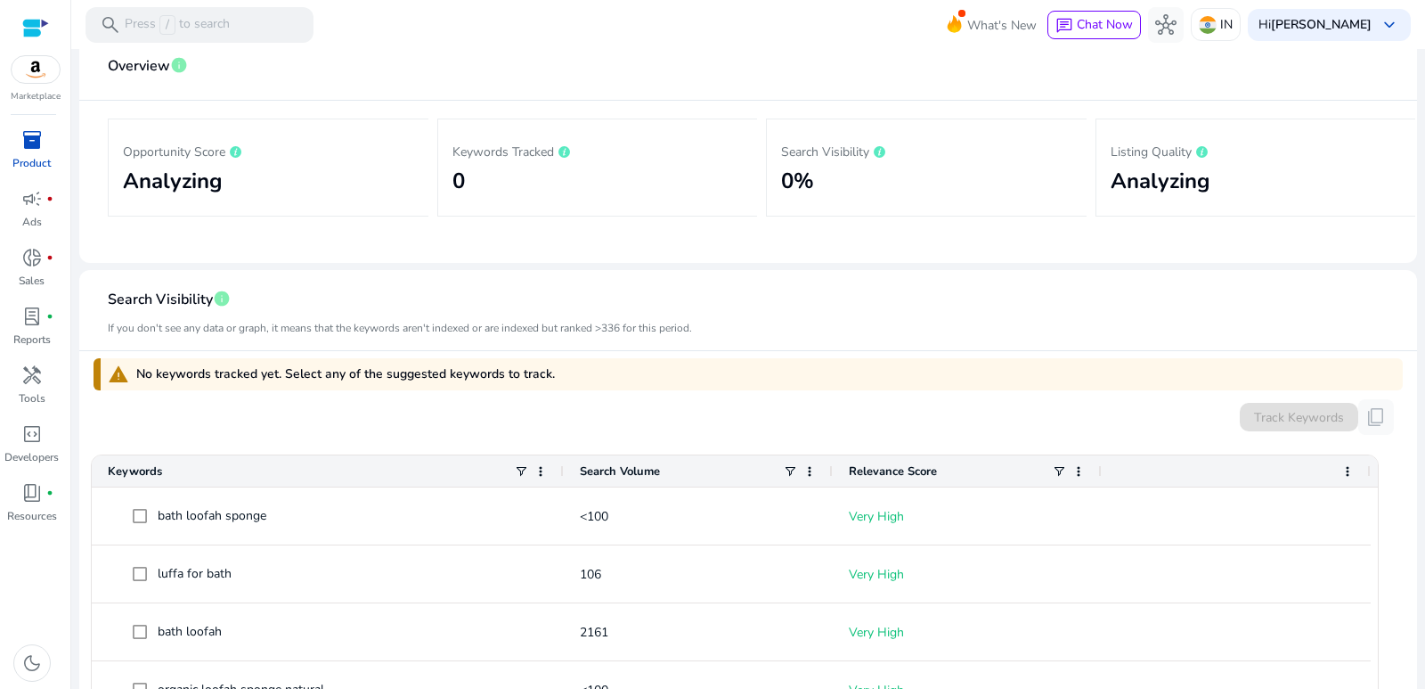
scroll to position [445, 0]
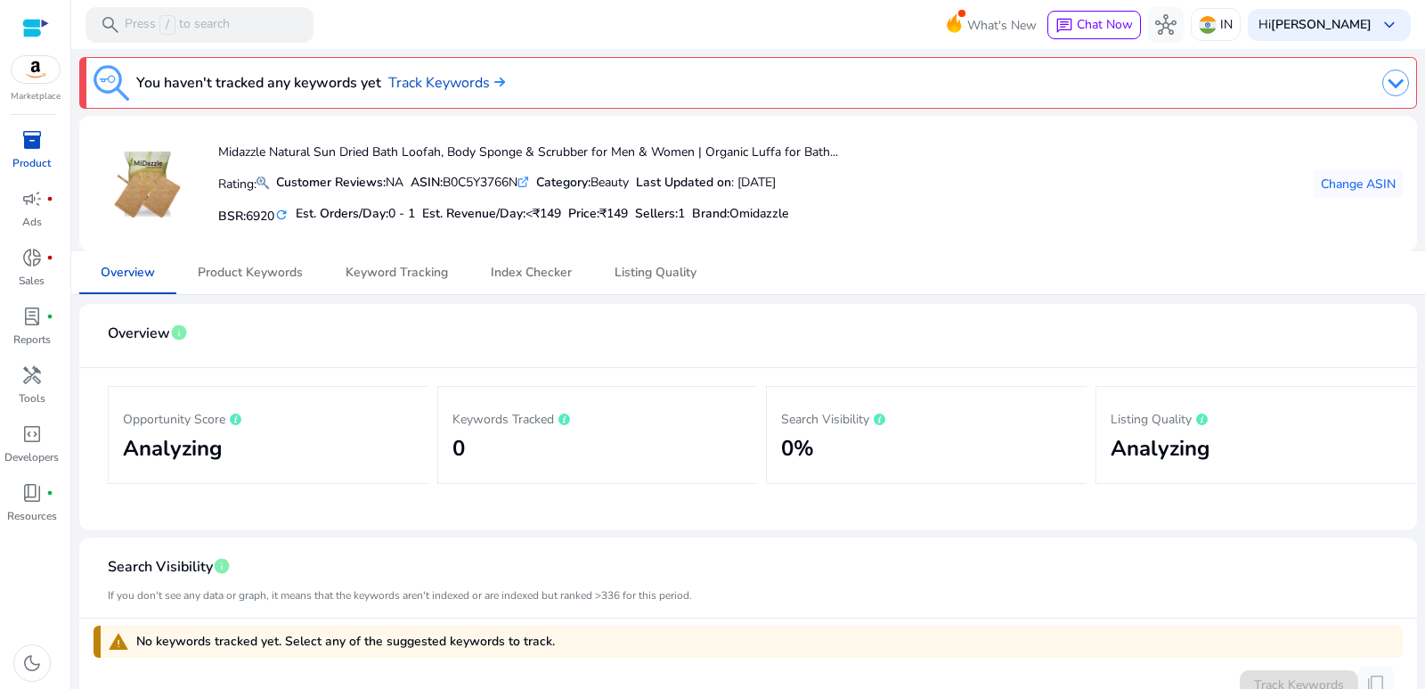
scroll to position [445, 0]
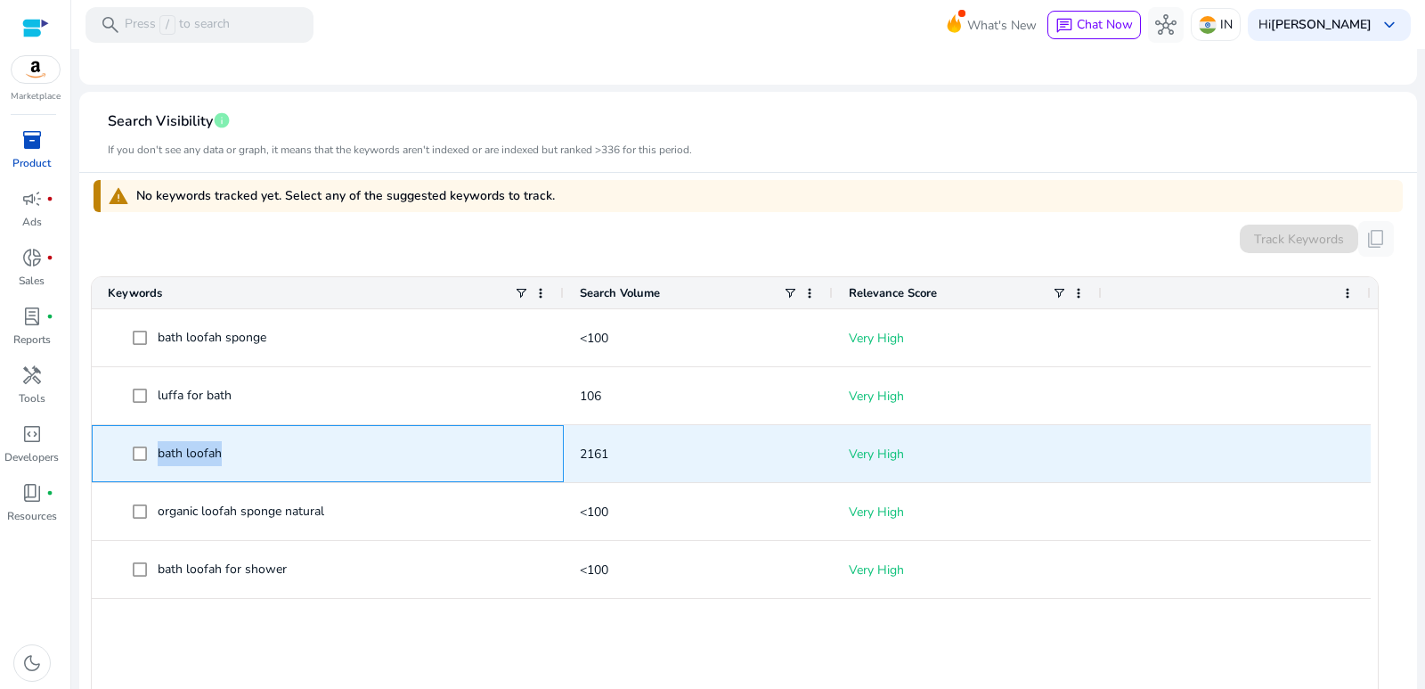
drag, startPoint x: 232, startPoint y: 452, endPoint x: 149, endPoint y: 452, distance: 82.8
click at [149, 452] on span "bath loofah" at bounding box center [340, 454] width 415 height 37
copy span "bath loofah"
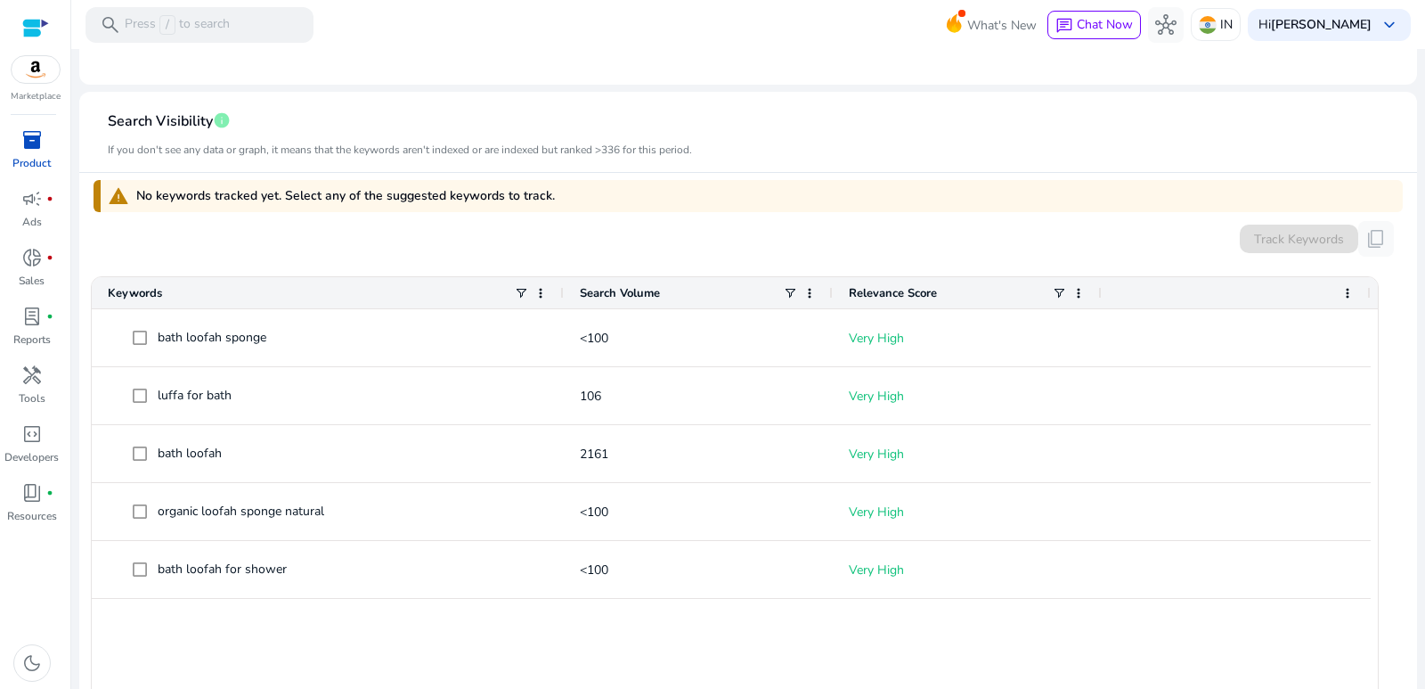
click at [261, 612] on div "bath loofah sponge <100 Very High luffa for bath 106 Very High bath loofah 2161…" at bounding box center [735, 504] width 1286 height 390
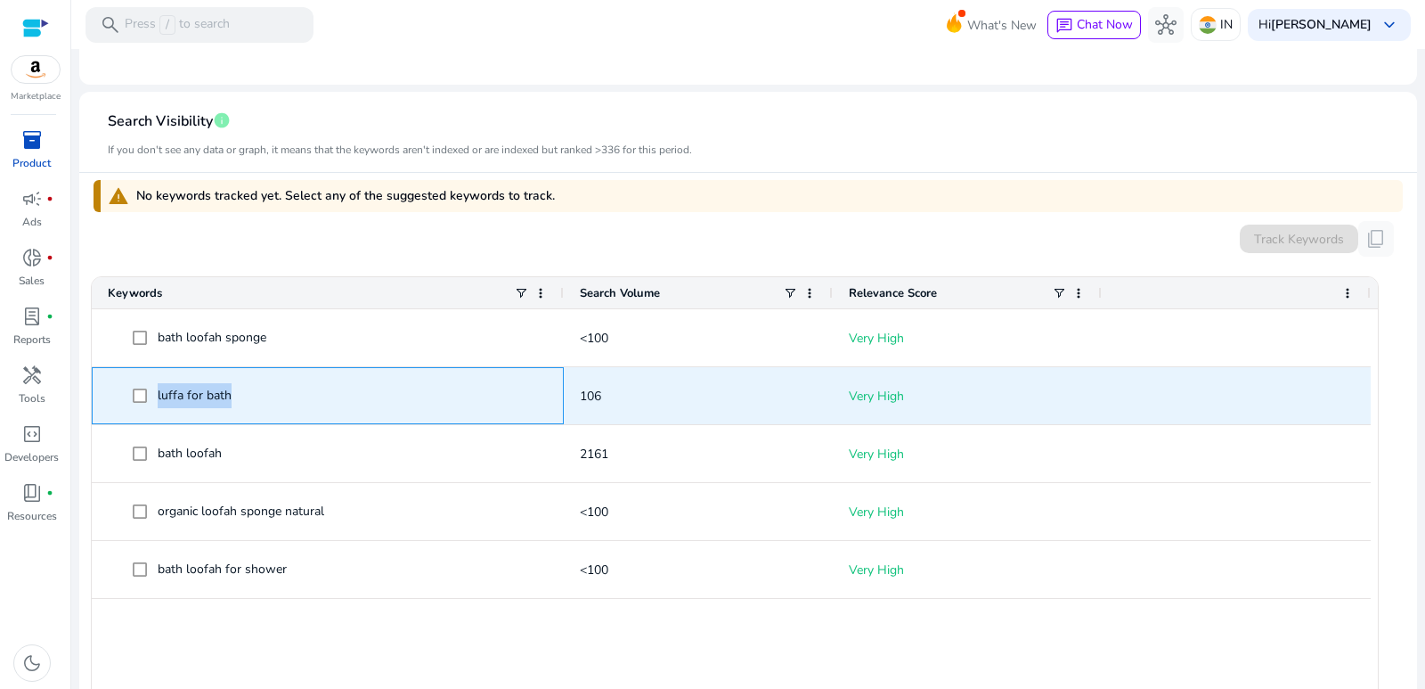
drag, startPoint x: 240, startPoint y: 392, endPoint x: 152, endPoint y: 392, distance: 87.3
click at [152, 392] on span "luffa for bath" at bounding box center [340, 396] width 415 height 37
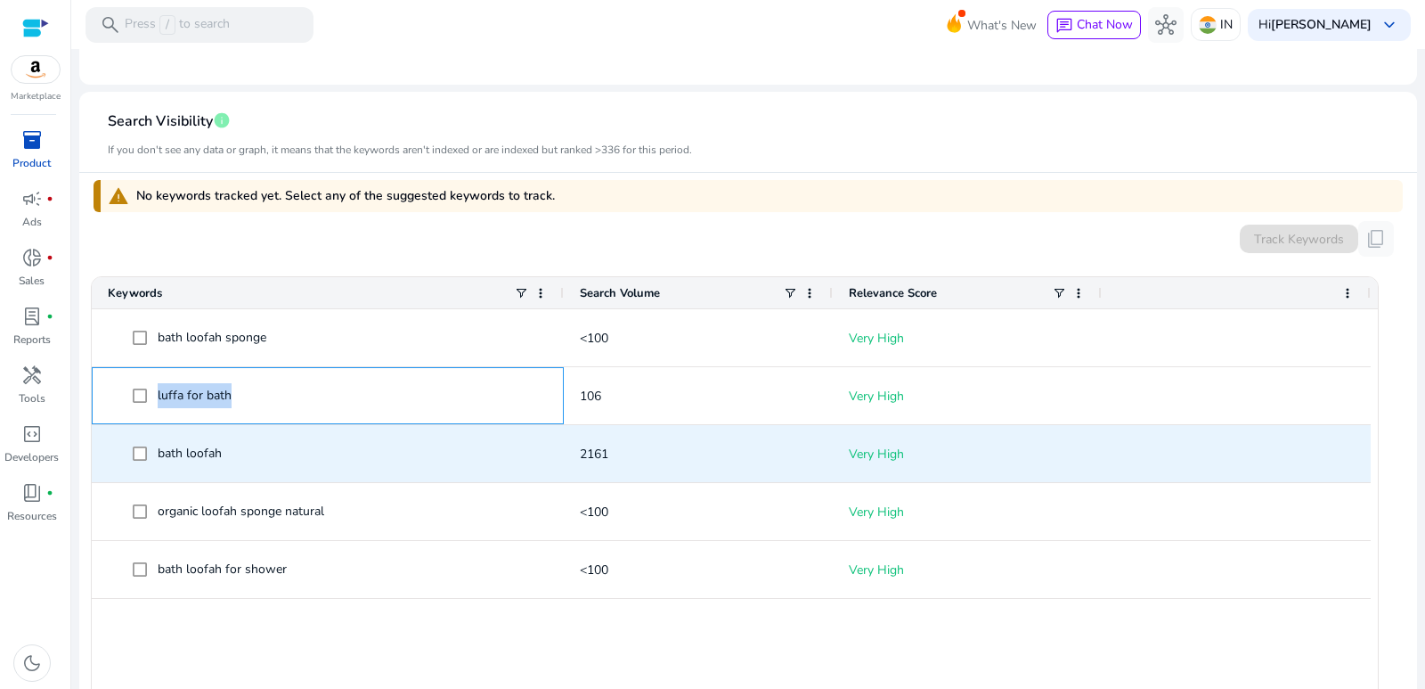
copy span "luffa for bath"
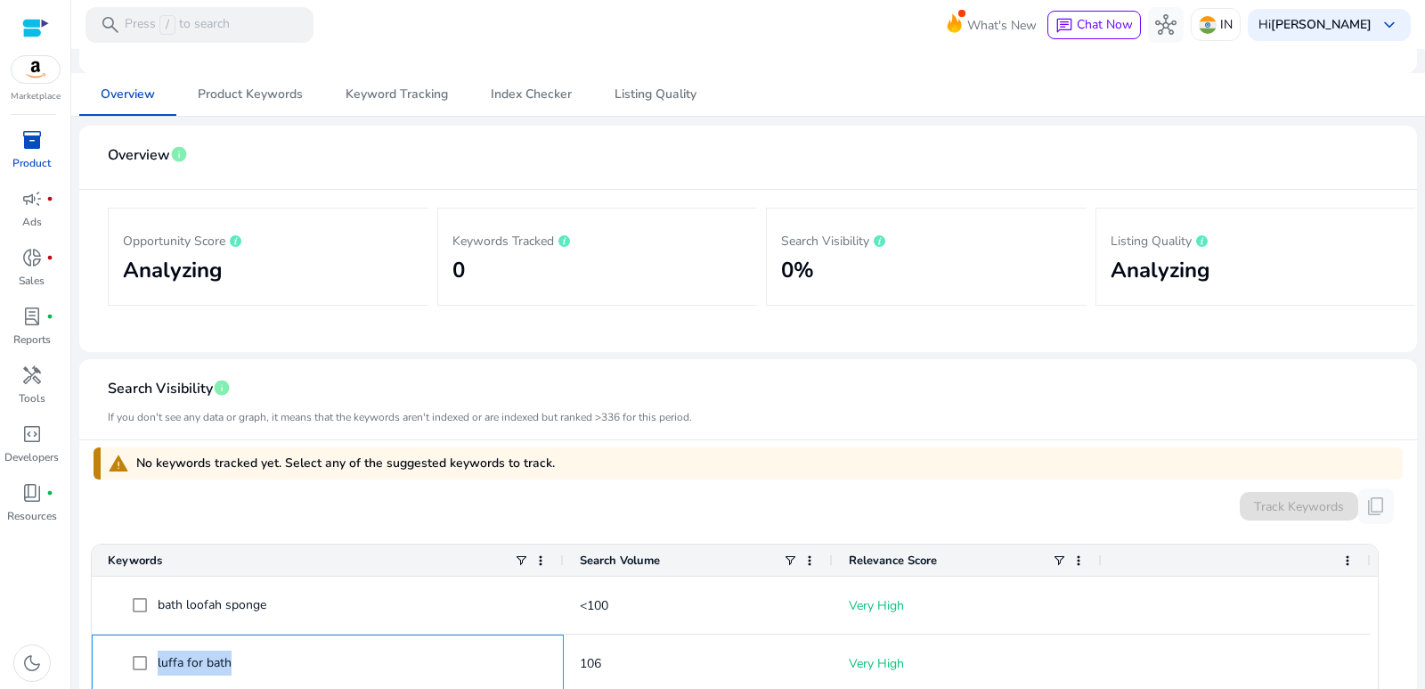
scroll to position [89, 0]
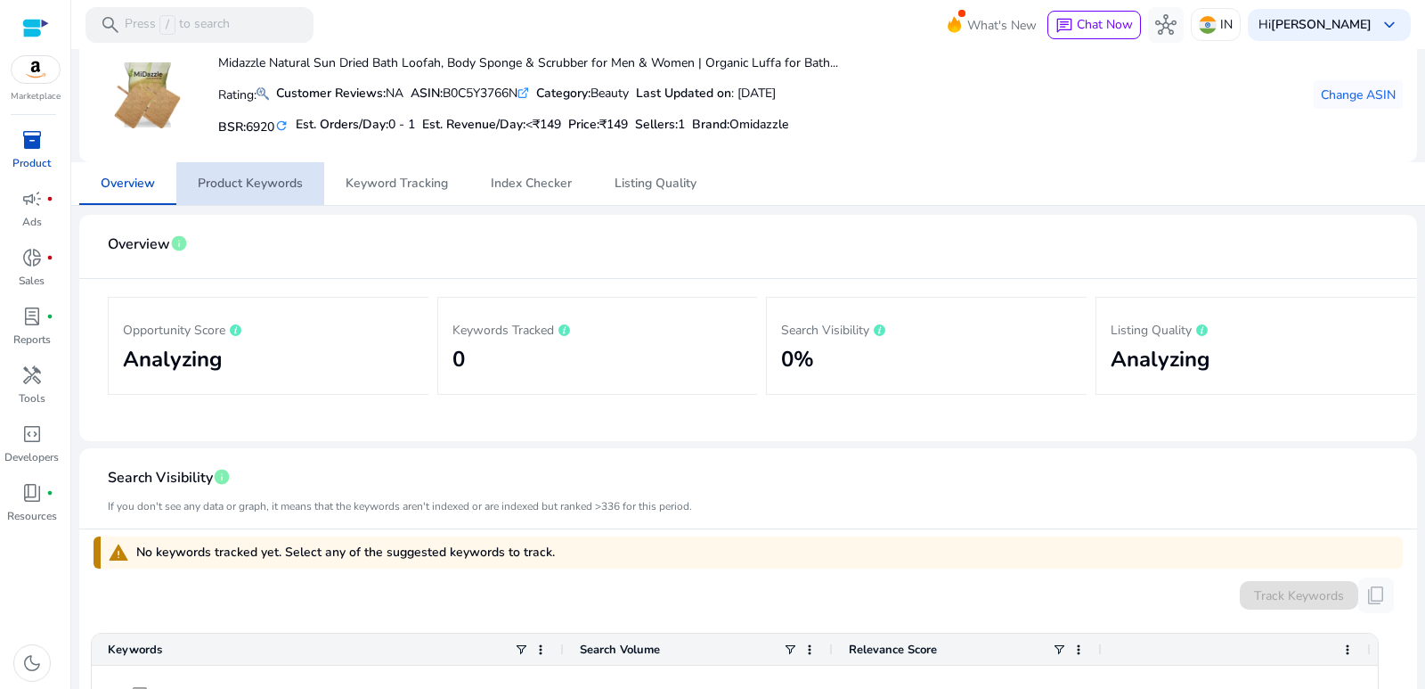
click at [274, 167] on span "Product Keywords" at bounding box center [250, 183] width 105 height 43
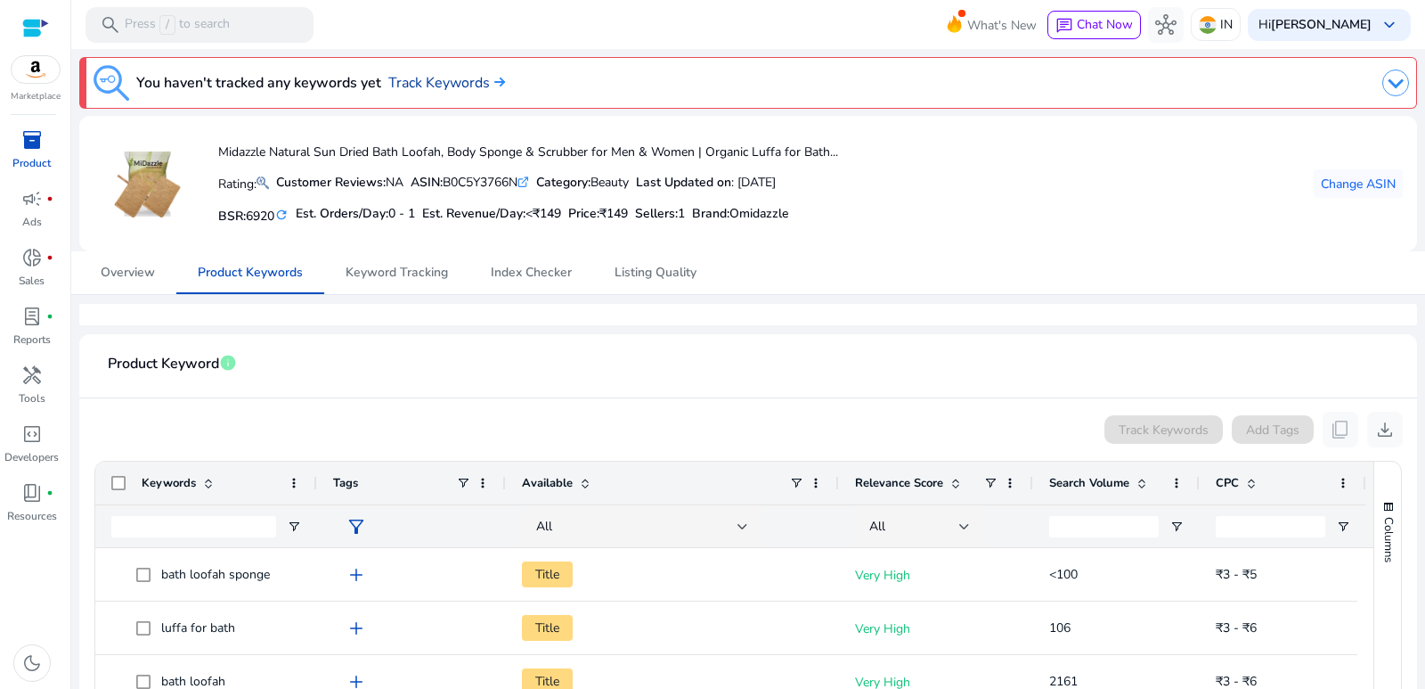
click at [429, 85] on link "Track Keywords" at bounding box center [446, 82] width 117 height 21
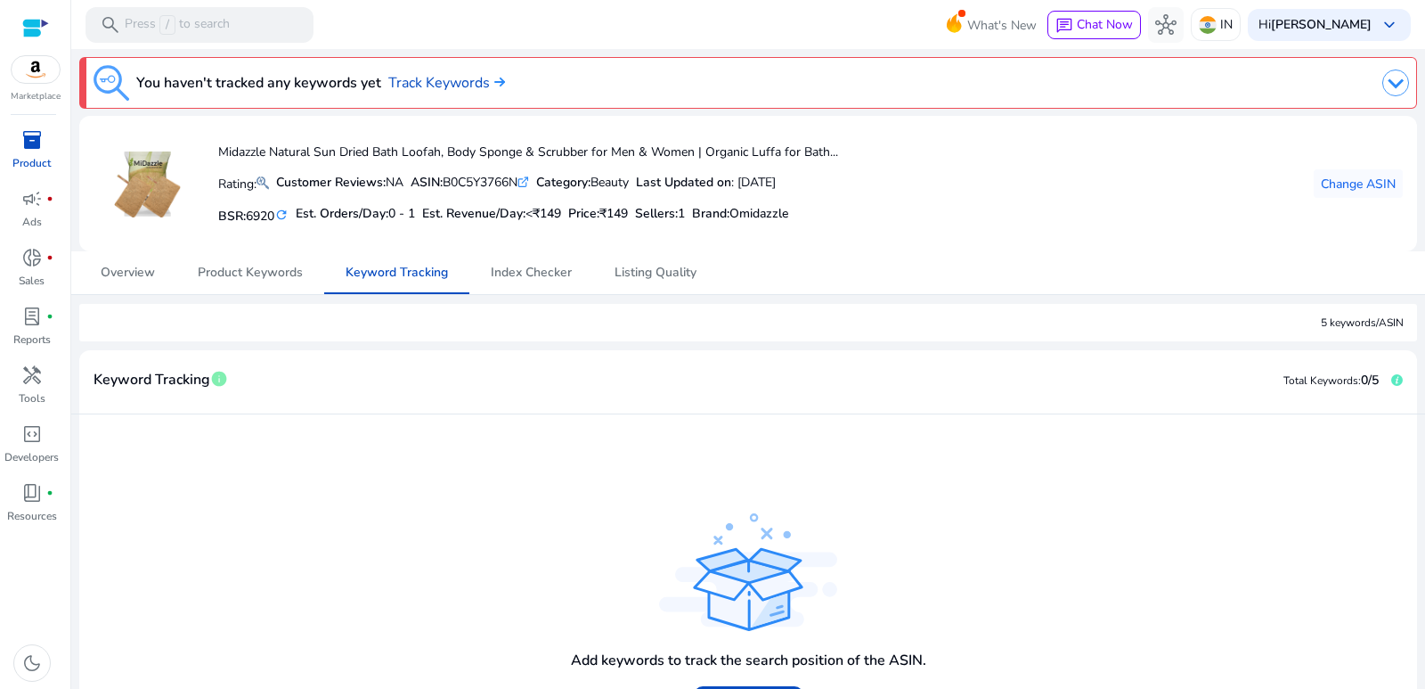
scroll to position [137, 0]
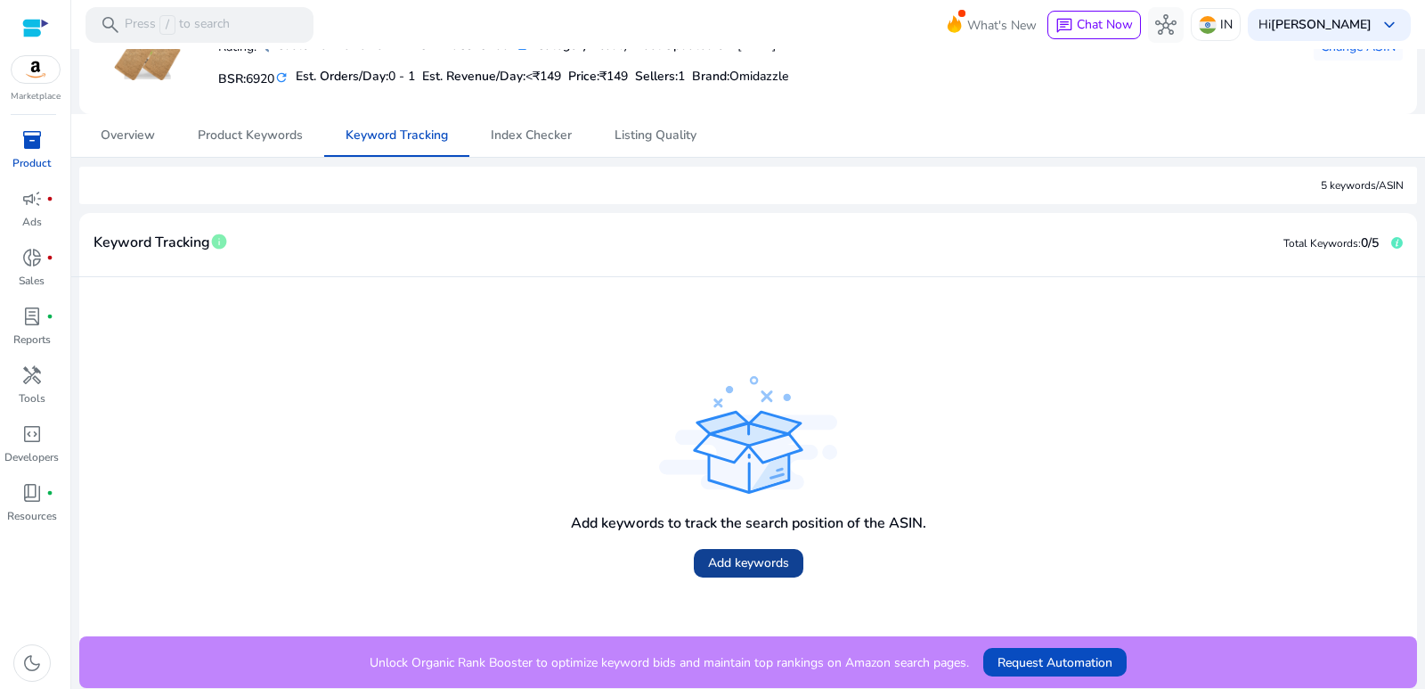
click at [742, 581] on span at bounding box center [749, 563] width 110 height 43
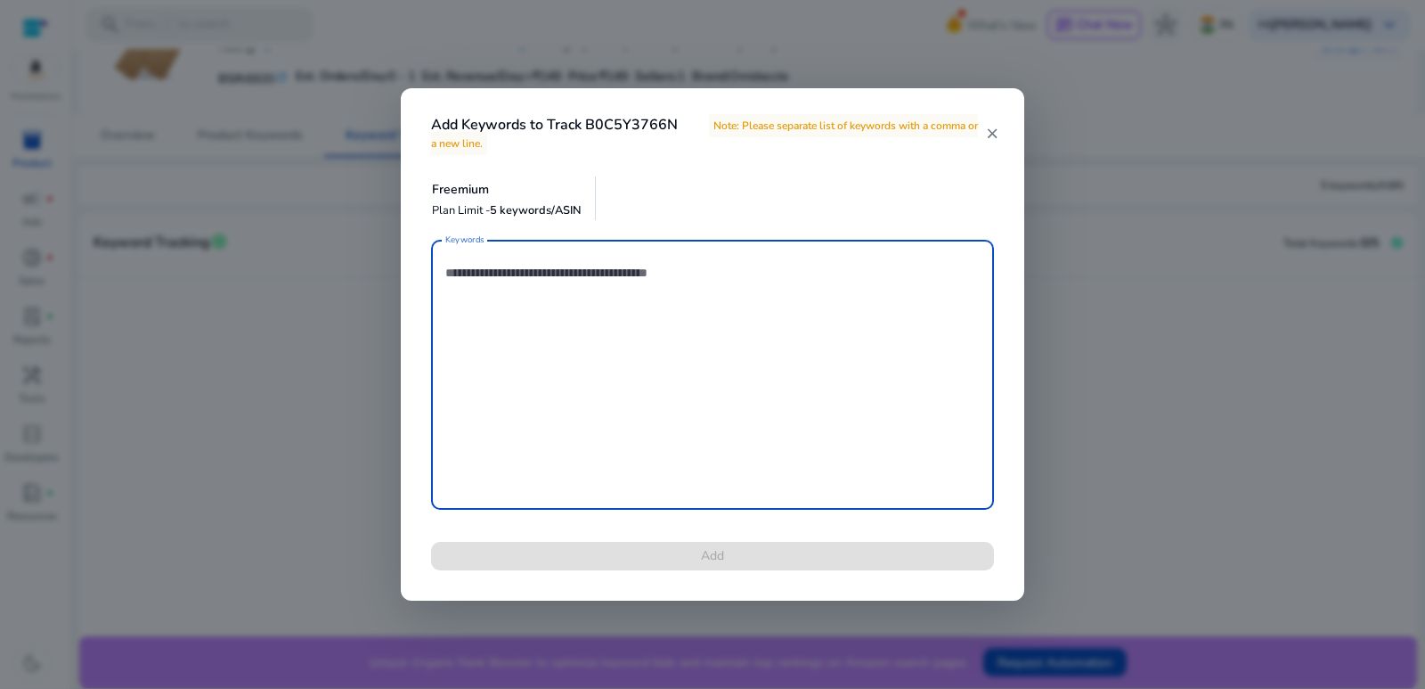
click at [625, 304] on textarea "Keywords" at bounding box center [712, 375] width 534 height 252
click at [991, 129] on mat-icon "close" at bounding box center [992, 134] width 14 height 16
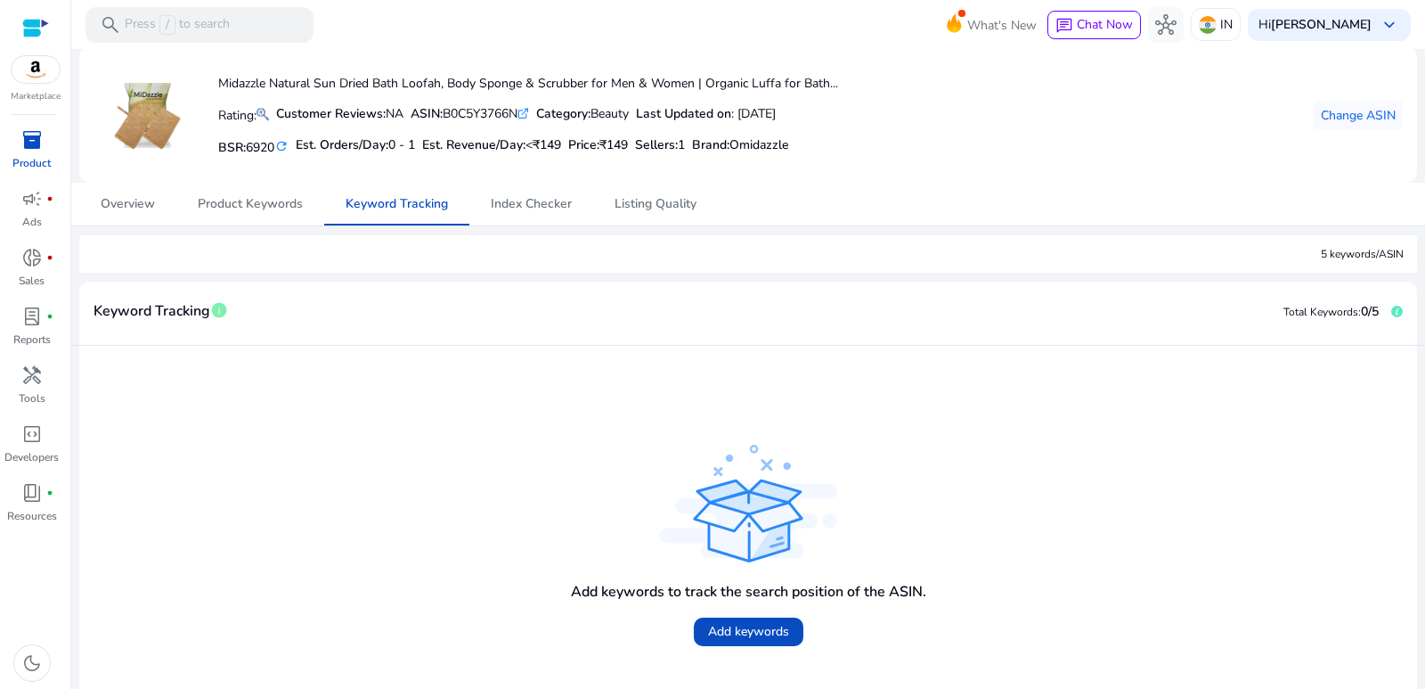
scroll to position [0, 0]
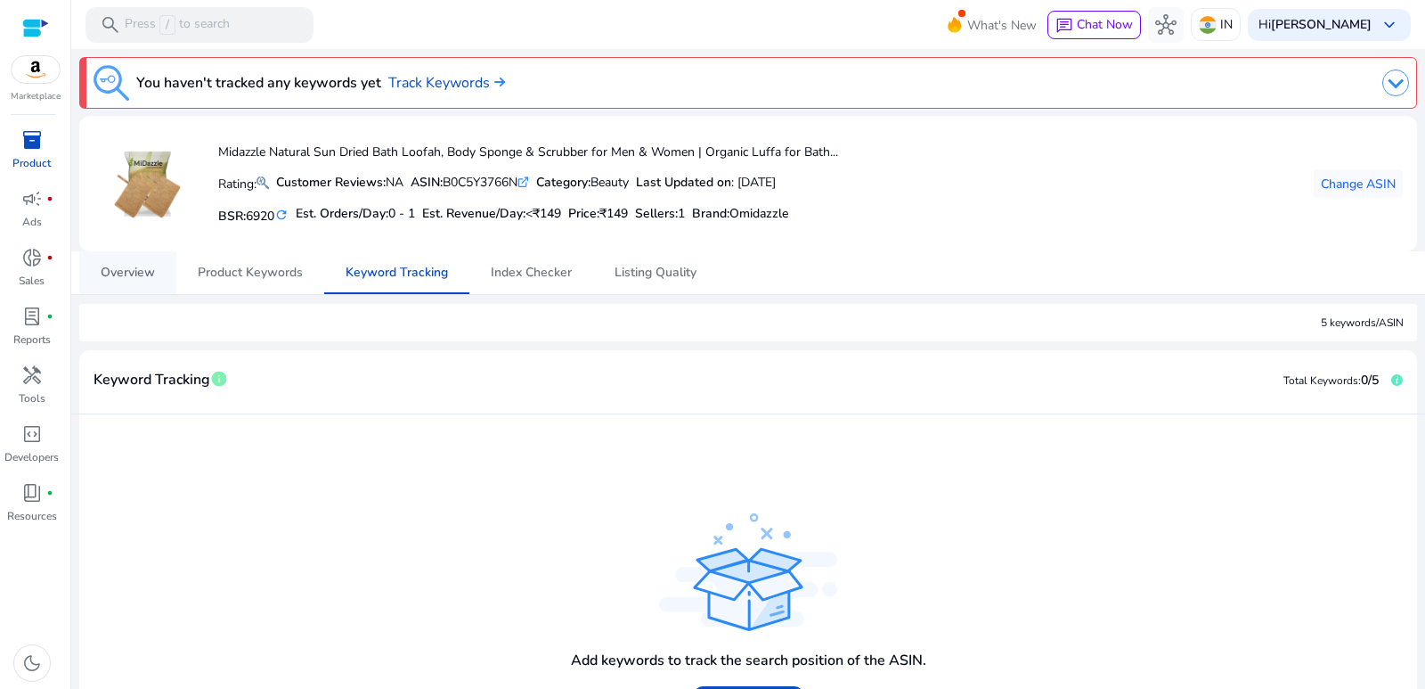
click at [132, 263] on span "Overview" at bounding box center [128, 272] width 54 height 43
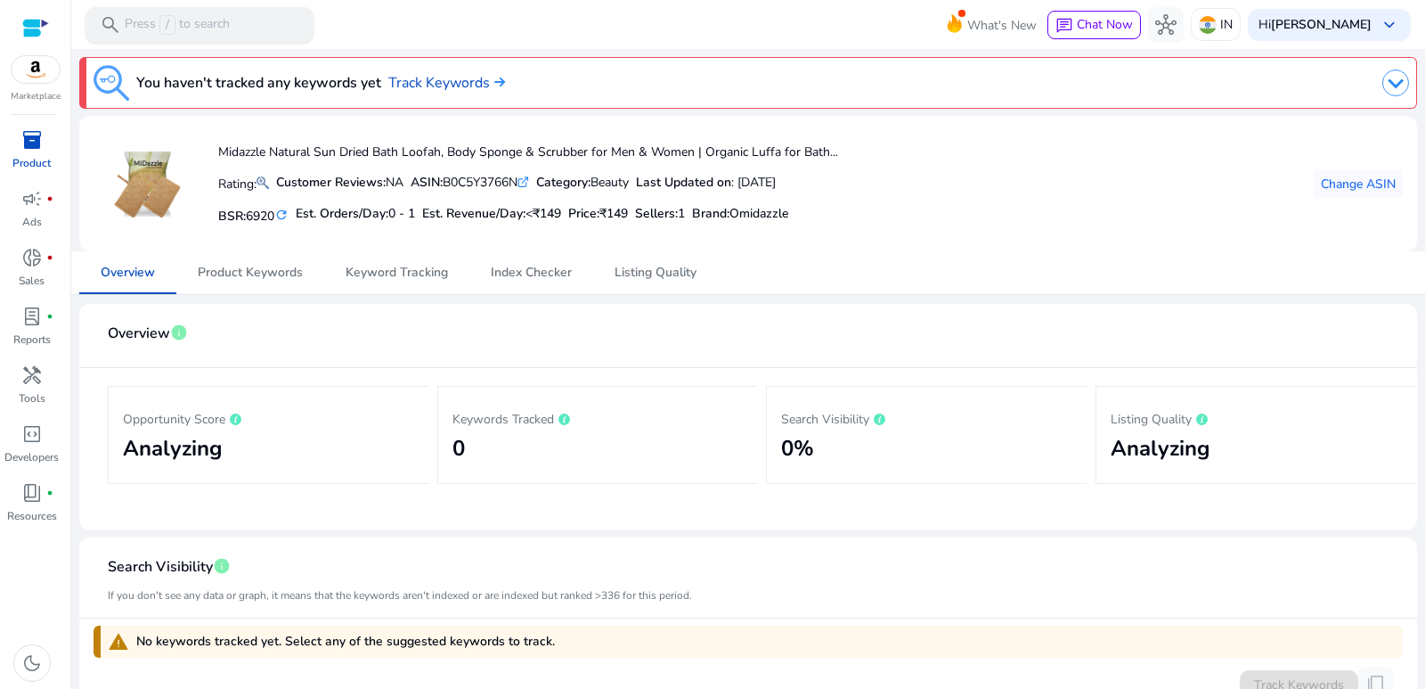
click at [137, 27] on p "Press / to search" at bounding box center [177, 25] width 105 height 20
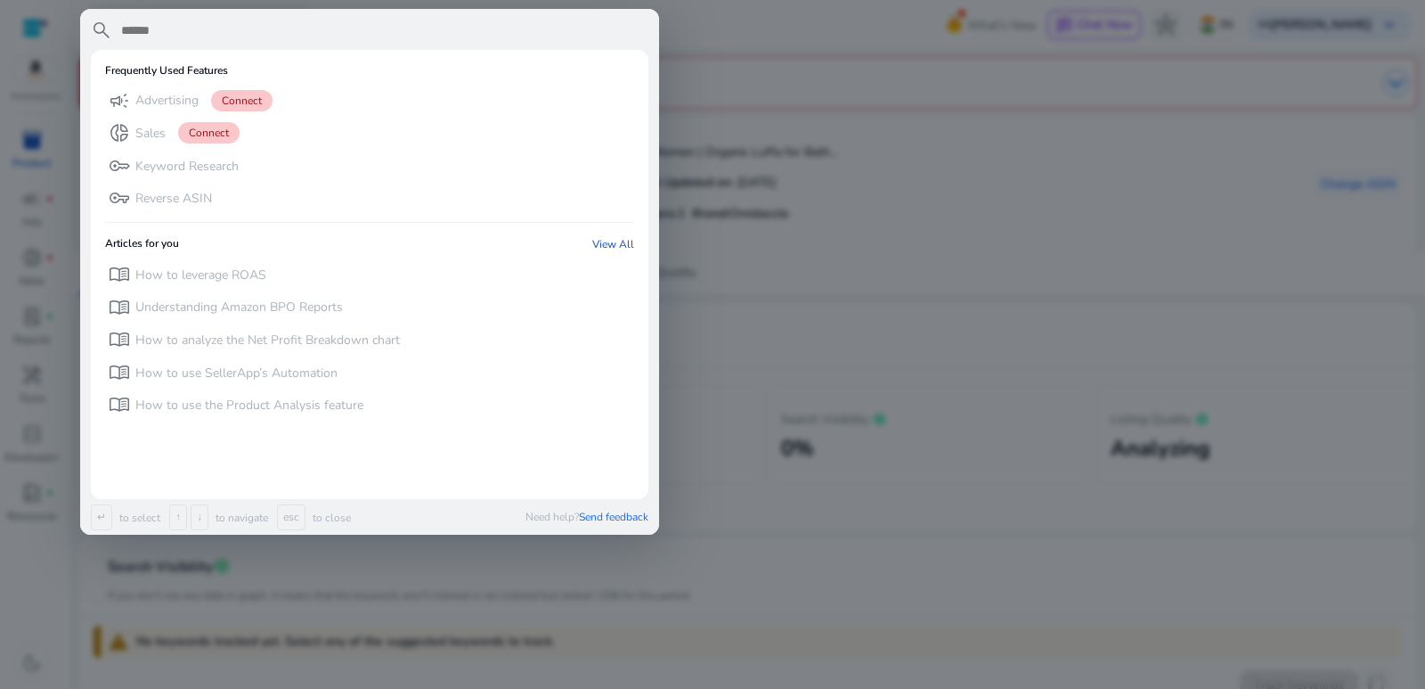
click at [1066, 65] on div at bounding box center [712, 344] width 1425 height 689
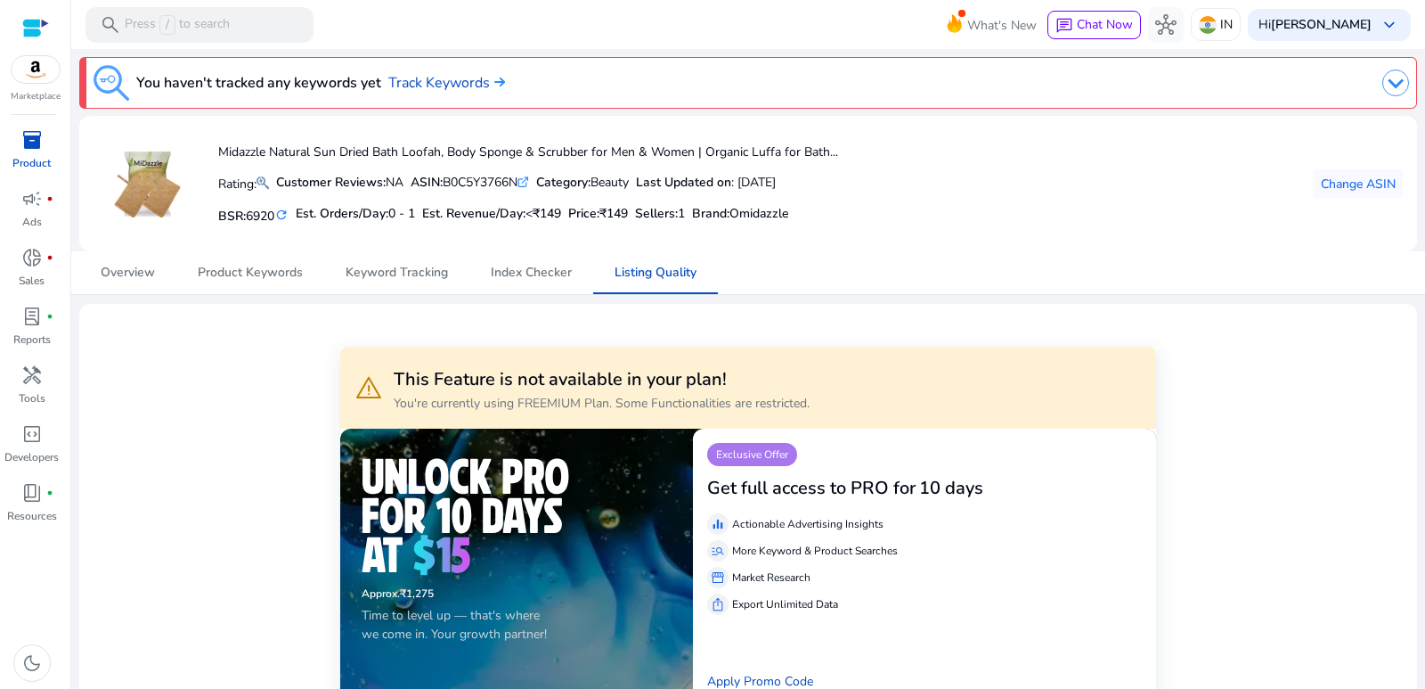
click at [30, 151] on span "inventory_2" at bounding box center [31, 139] width 21 height 21
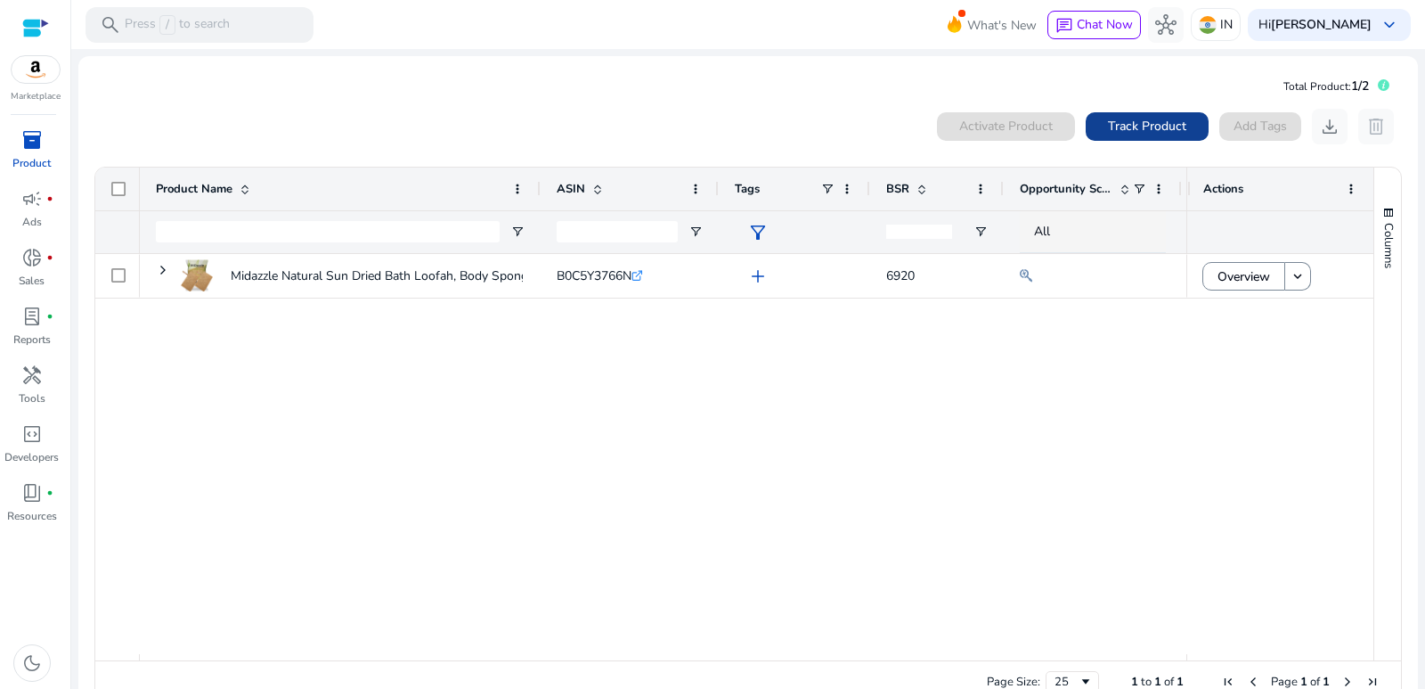
click at [1179, 122] on span at bounding box center [1147, 126] width 123 height 43
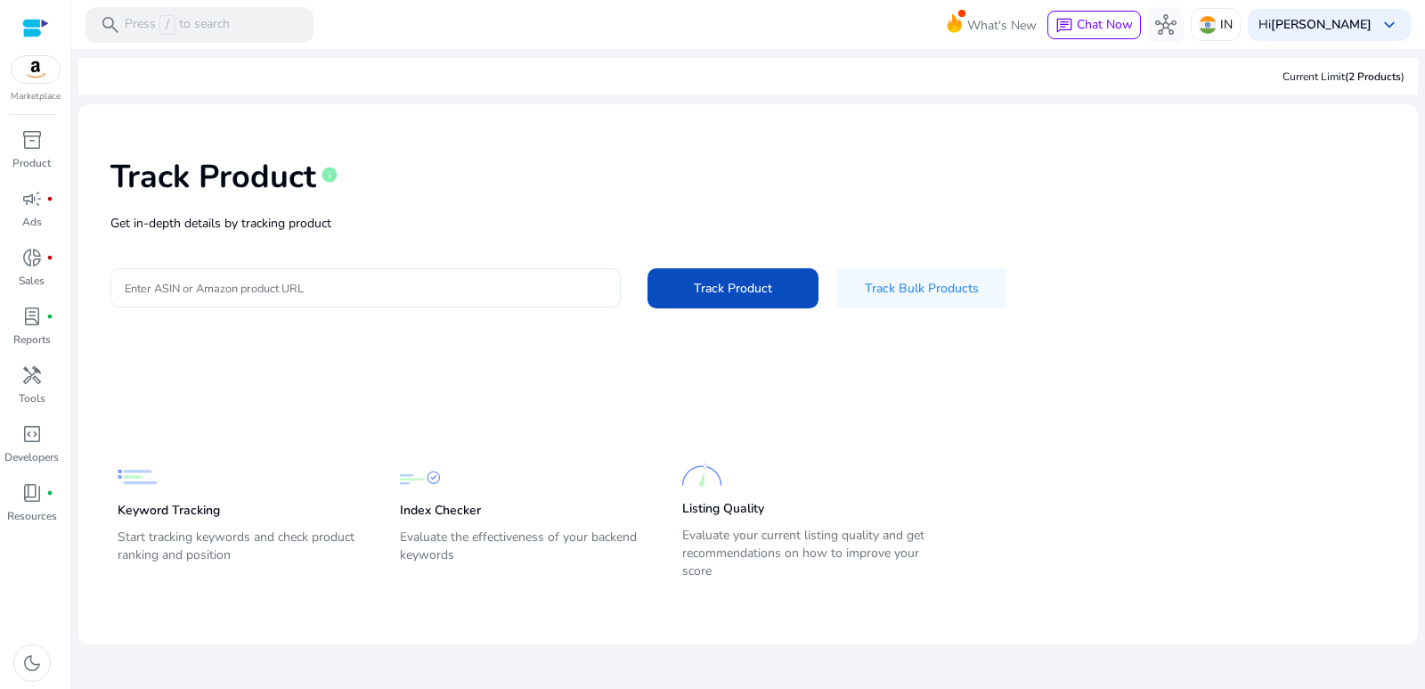
click at [267, 295] on input "Enter ASIN or Amazon product URL" at bounding box center [366, 288] width 482 height 20
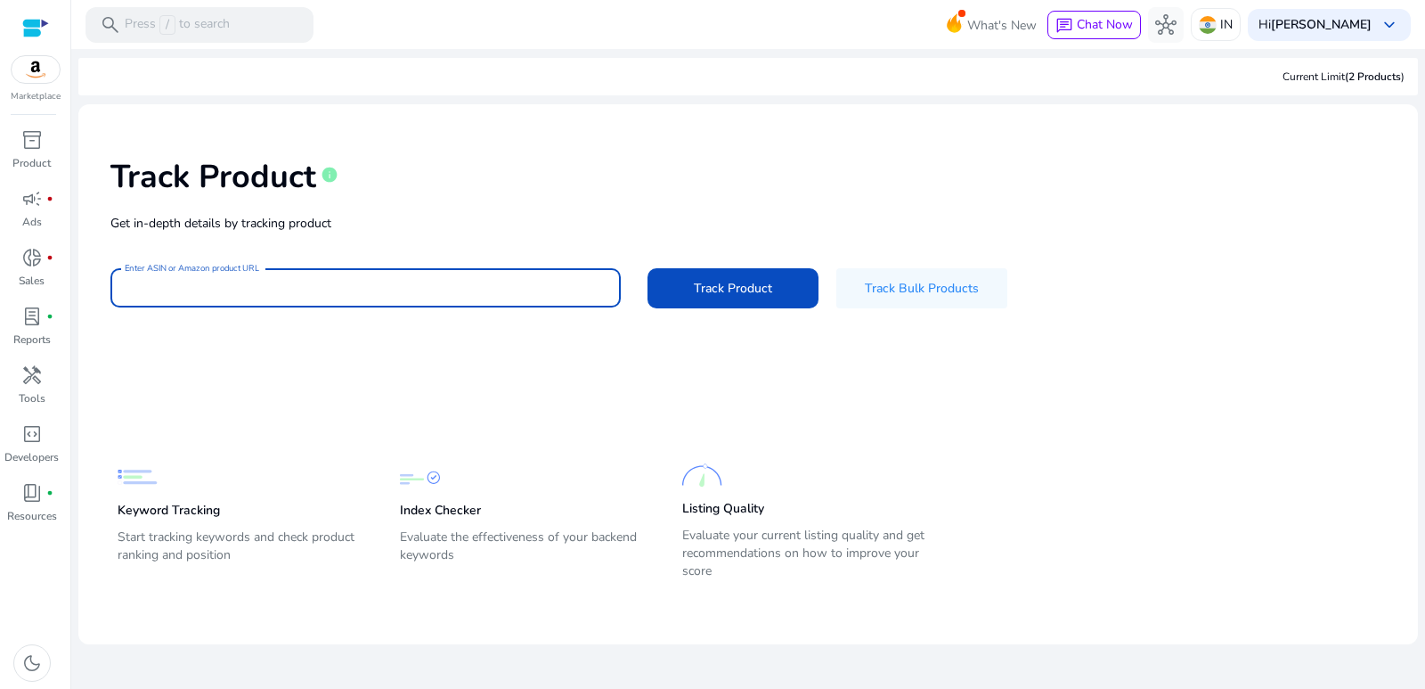
paste input "**********"
type input "**********"
click at [710, 274] on span at bounding box center [733, 287] width 171 height 43
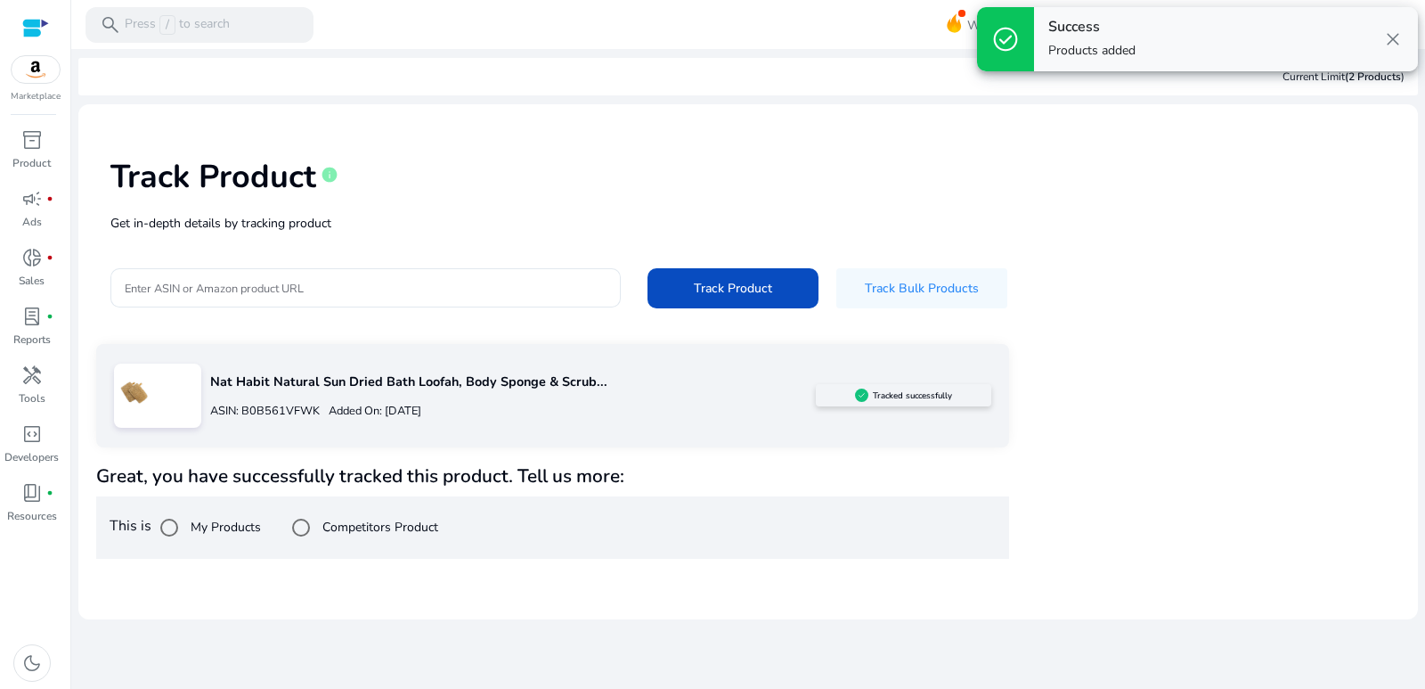
click at [1393, 40] on span "close" at bounding box center [1392, 39] width 21 height 21
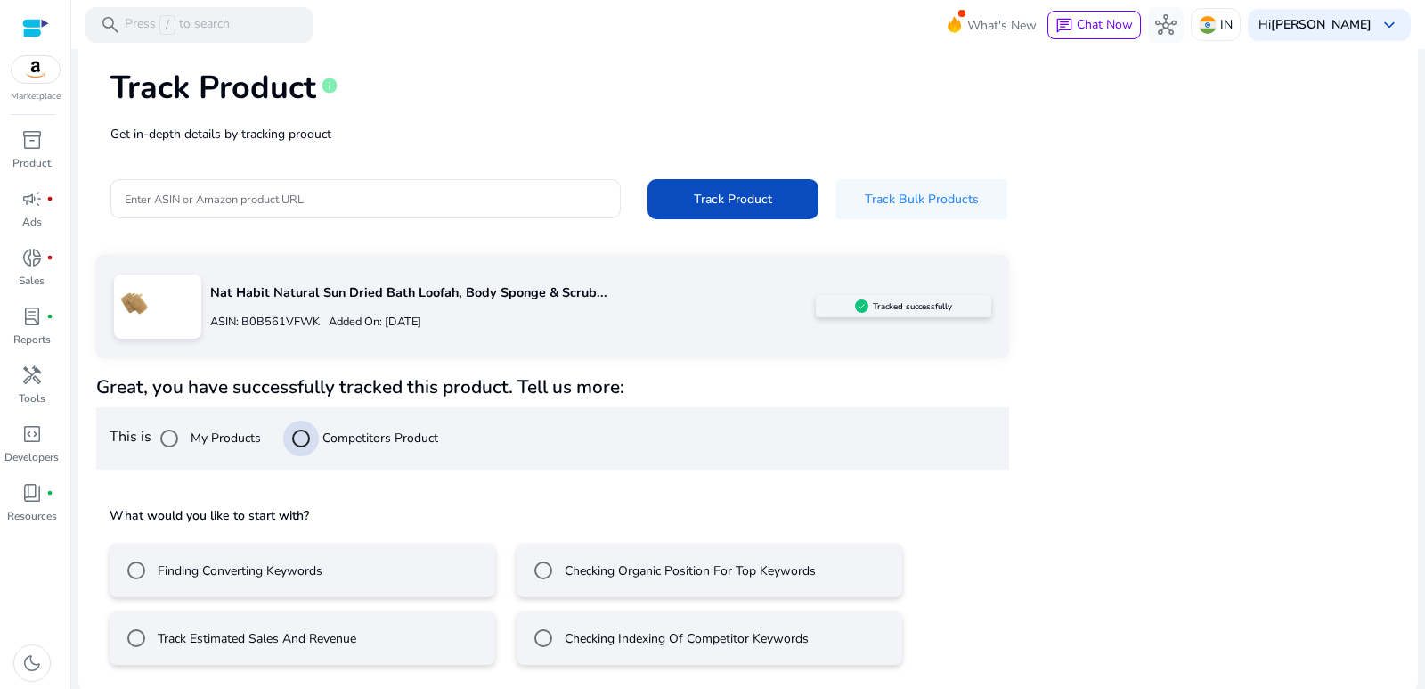
scroll to position [92, 0]
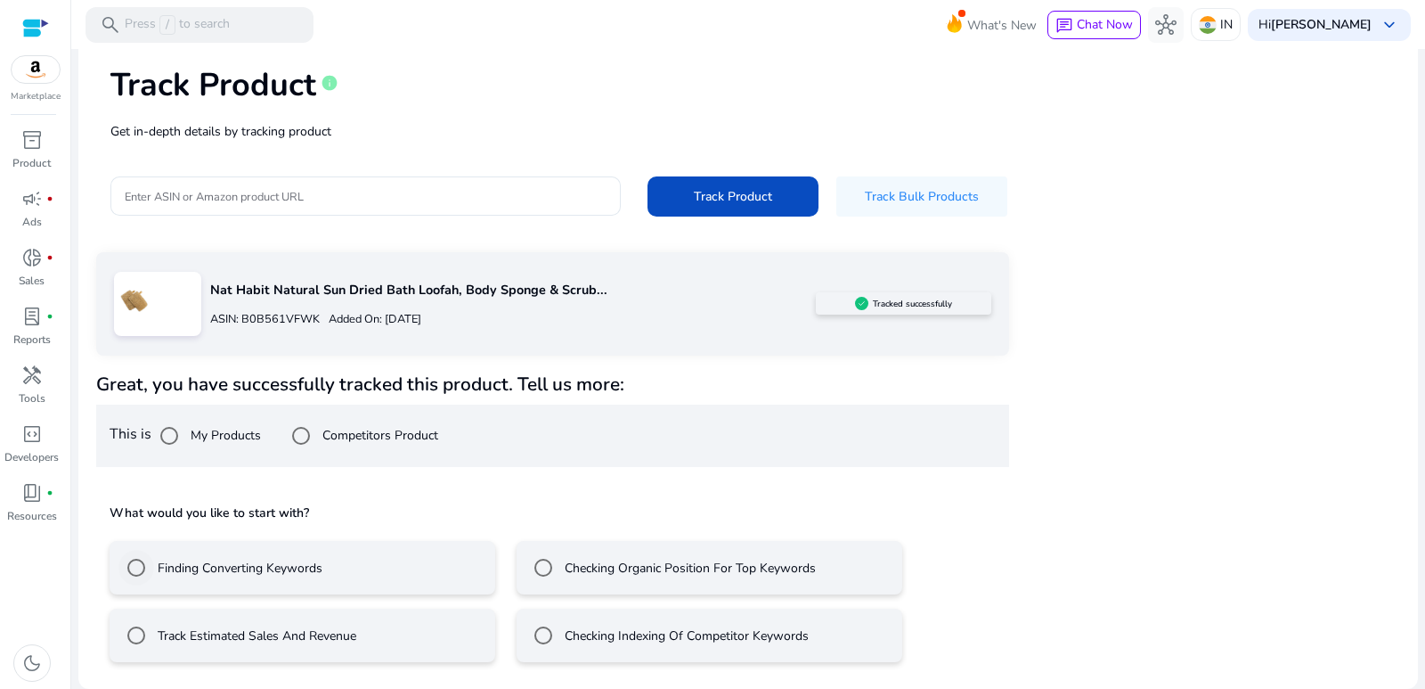
click at [311, 573] on label "Finding Converting Keywords" at bounding box center [238, 567] width 168 height 19
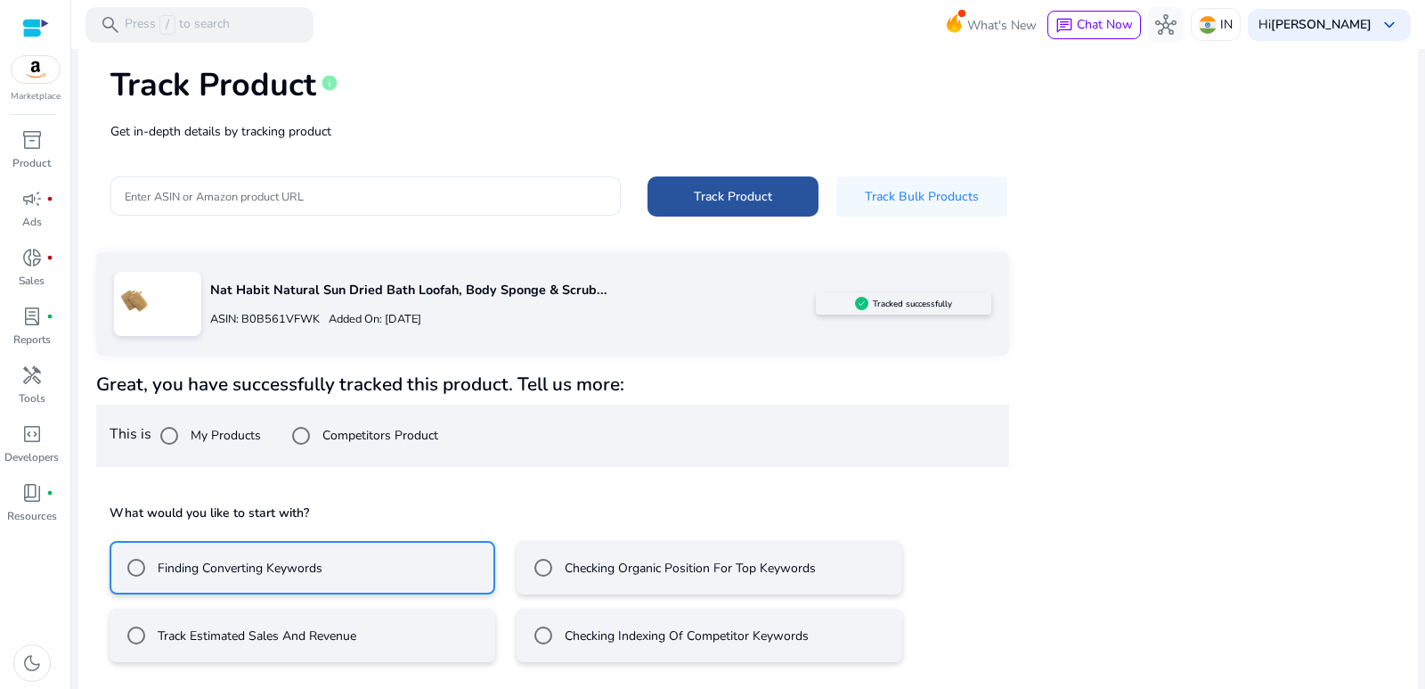
click at [790, 205] on span at bounding box center [733, 196] width 171 height 43
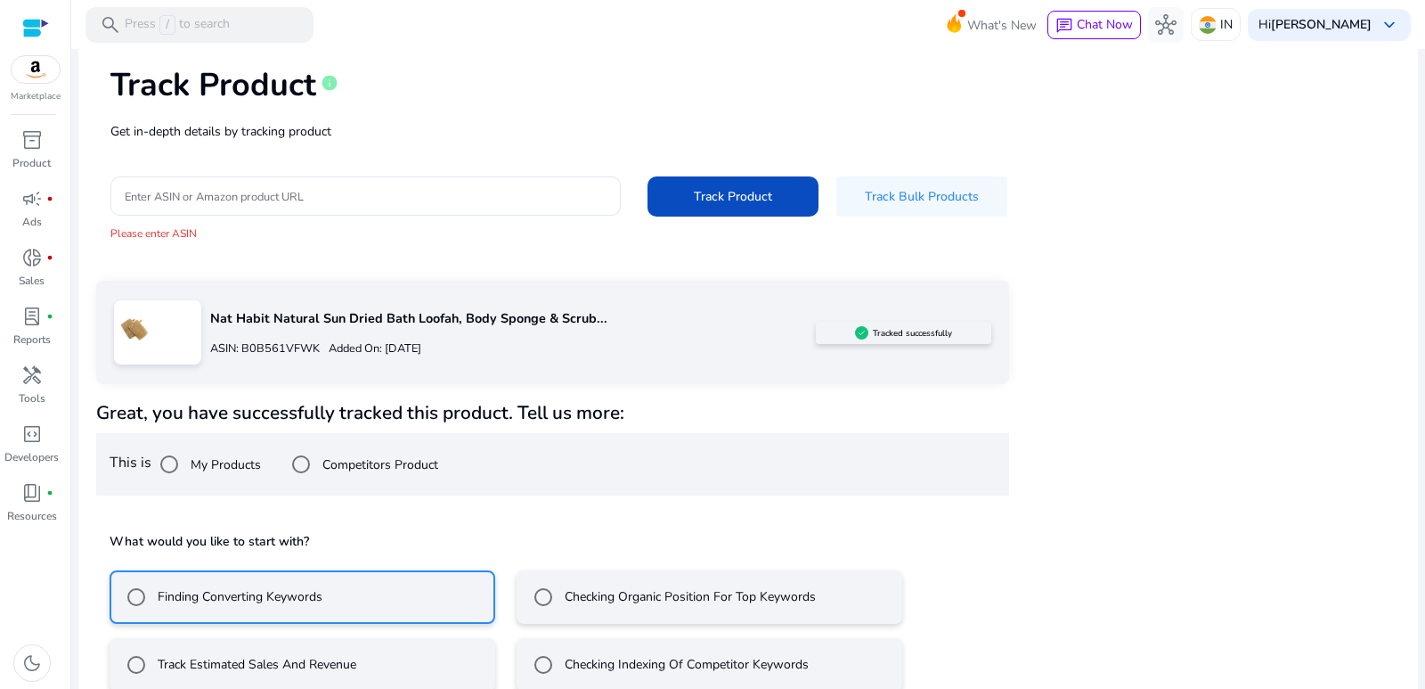
scroll to position [200, 0]
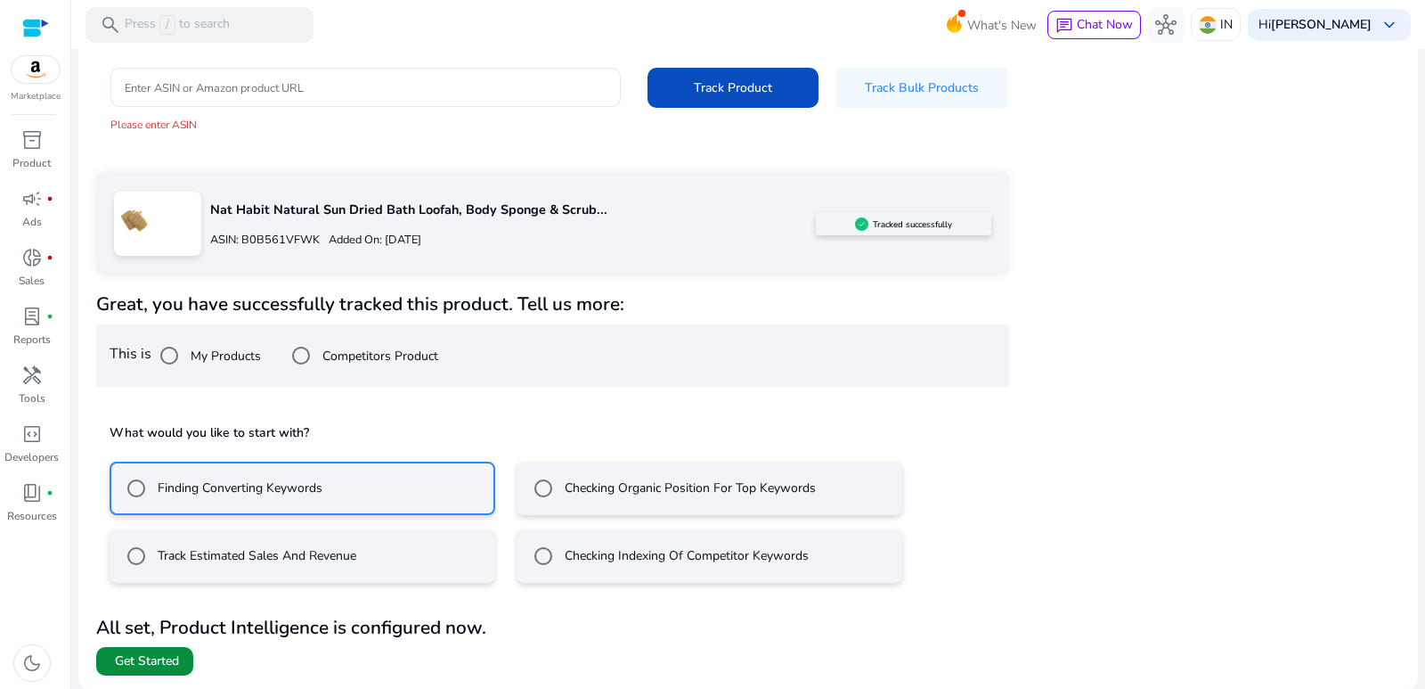
click at [146, 652] on span "Get Started" at bounding box center [147, 661] width 64 height 18
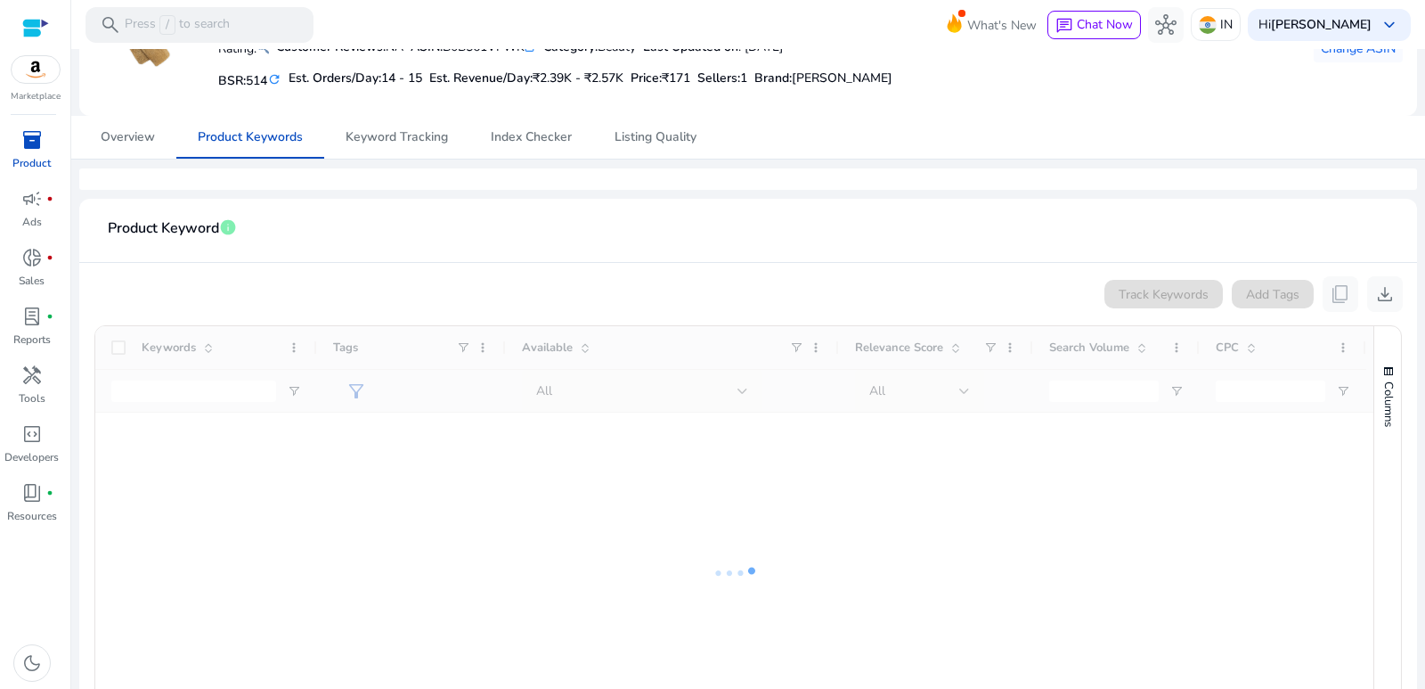
scroll to position [89, 0]
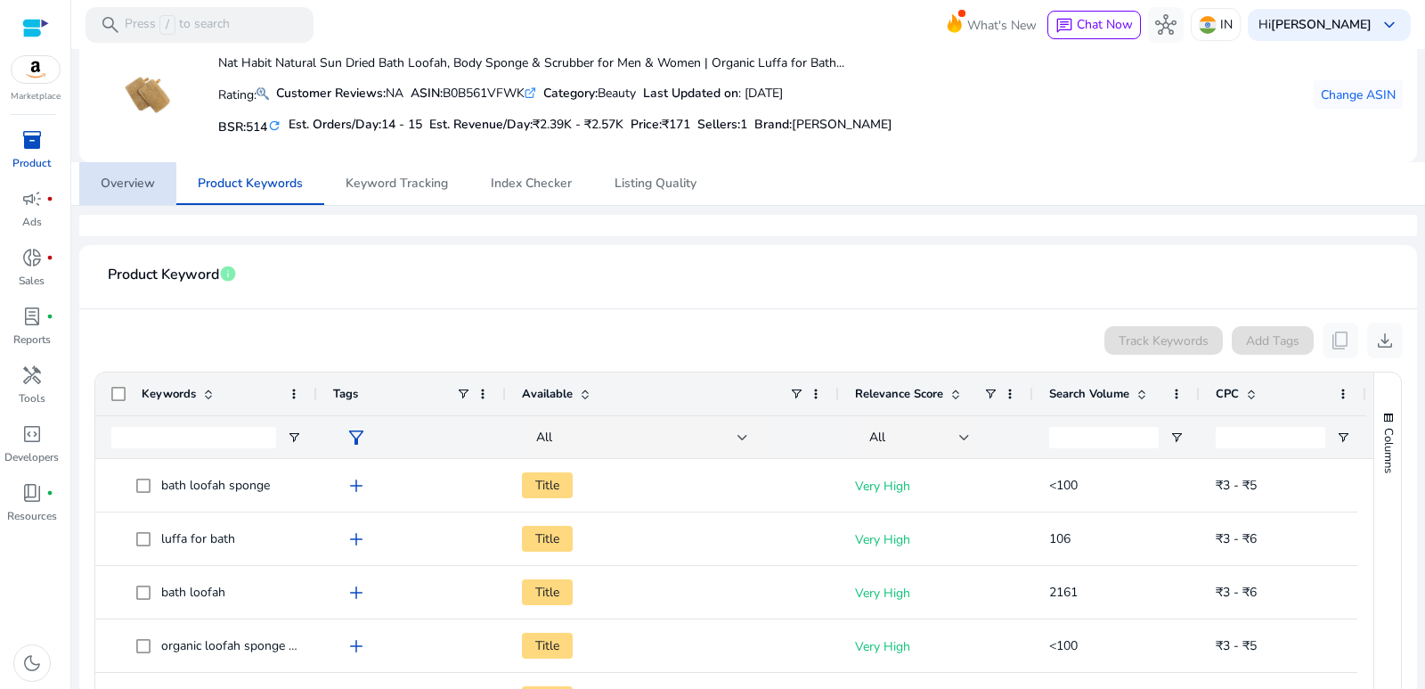
click at [140, 197] on span "Overview" at bounding box center [128, 183] width 54 height 43
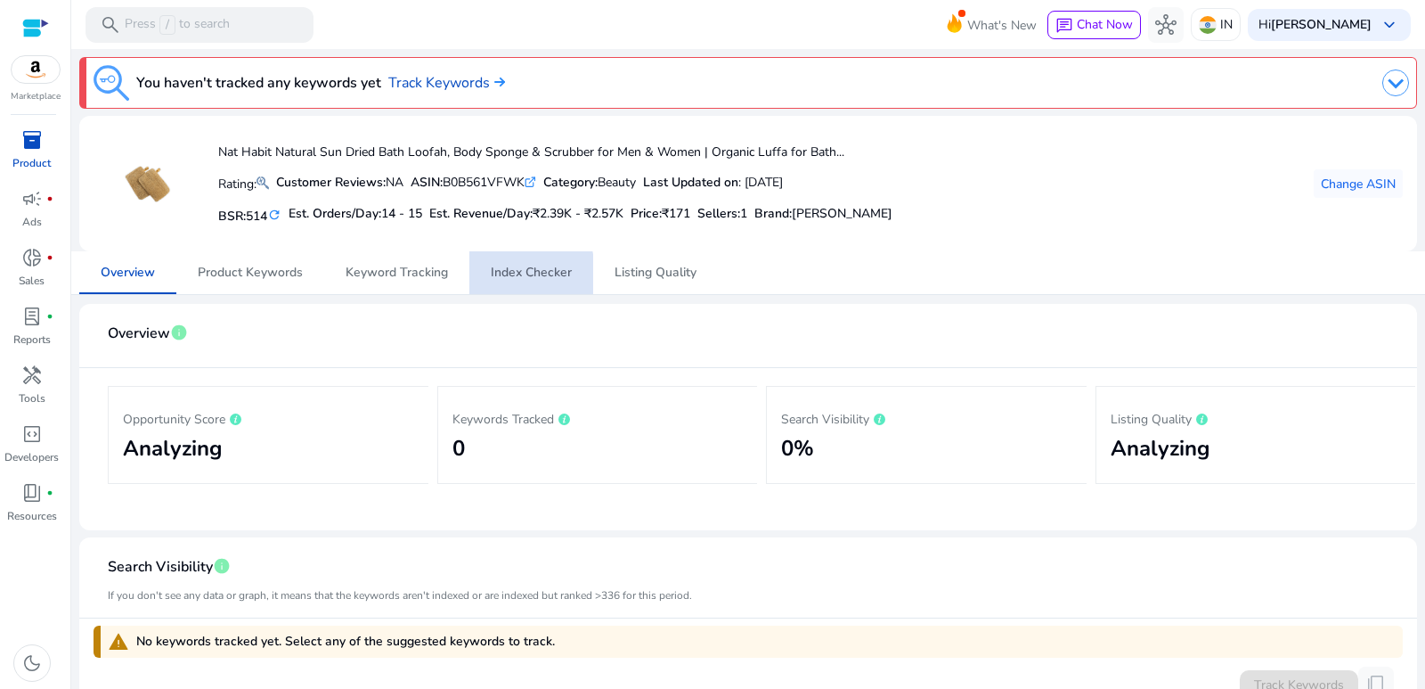
click at [512, 275] on span "Index Checker" at bounding box center [531, 272] width 81 height 12
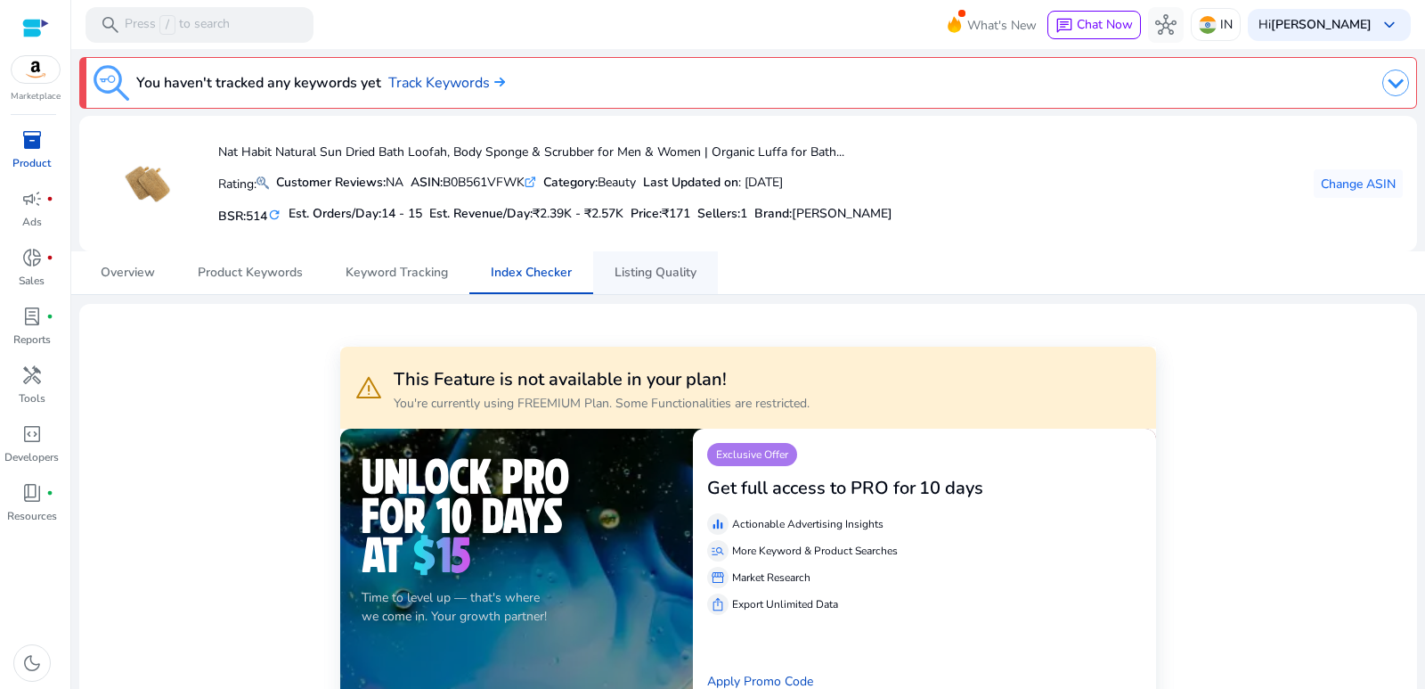
click at [672, 272] on span "Listing Quality" at bounding box center [656, 272] width 82 height 12
click at [749, 461] on p "Exclusive Offer" at bounding box center [752, 454] width 90 height 23
